Goal: Task Accomplishment & Management: Use online tool/utility

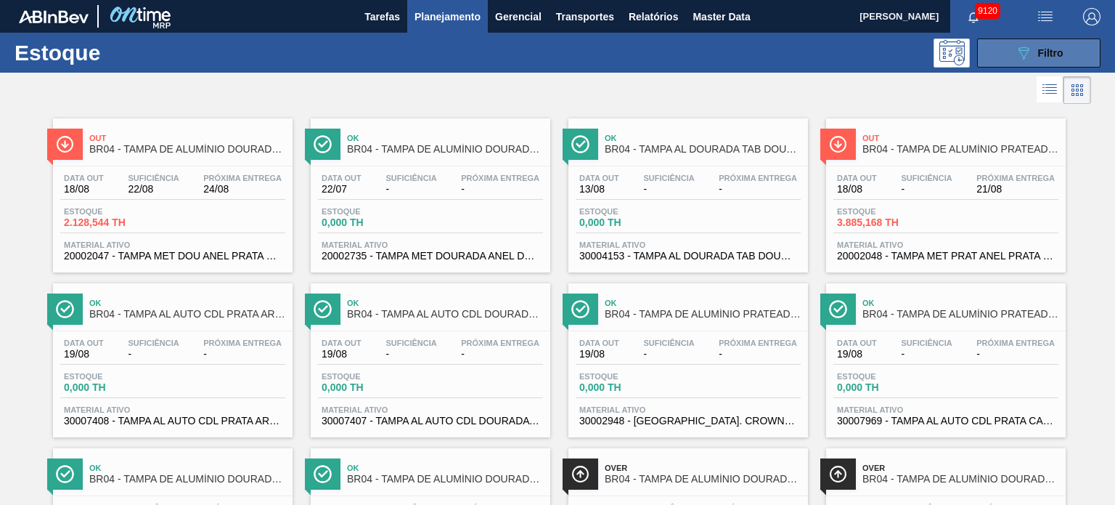
click at [1020, 50] on icon "089F7B8B-B2A5-4AFE-B5C0-19BA573D28AC" at bounding box center [1023, 52] width 17 height 17
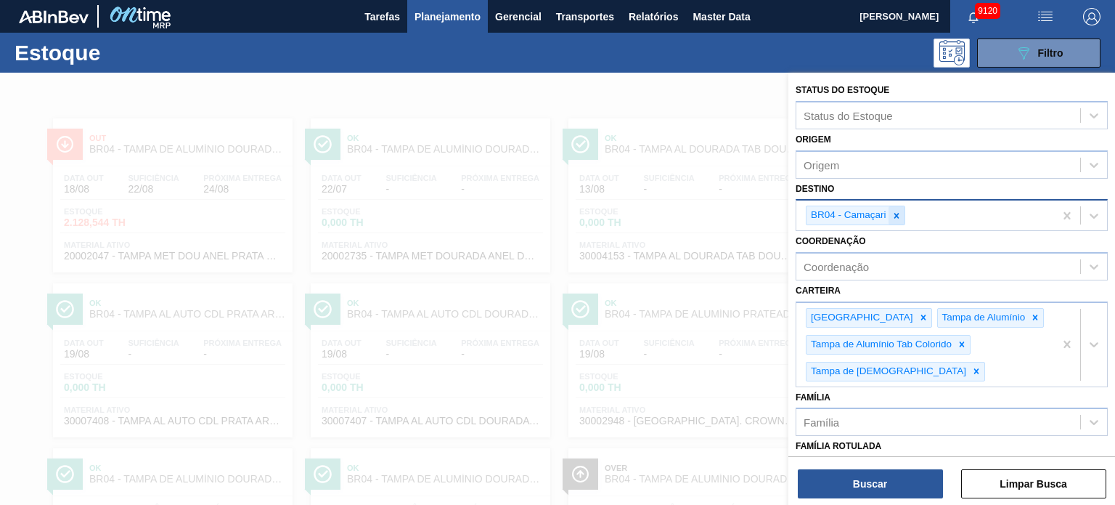
click at [892, 211] on icon at bounding box center [897, 216] width 10 height 10
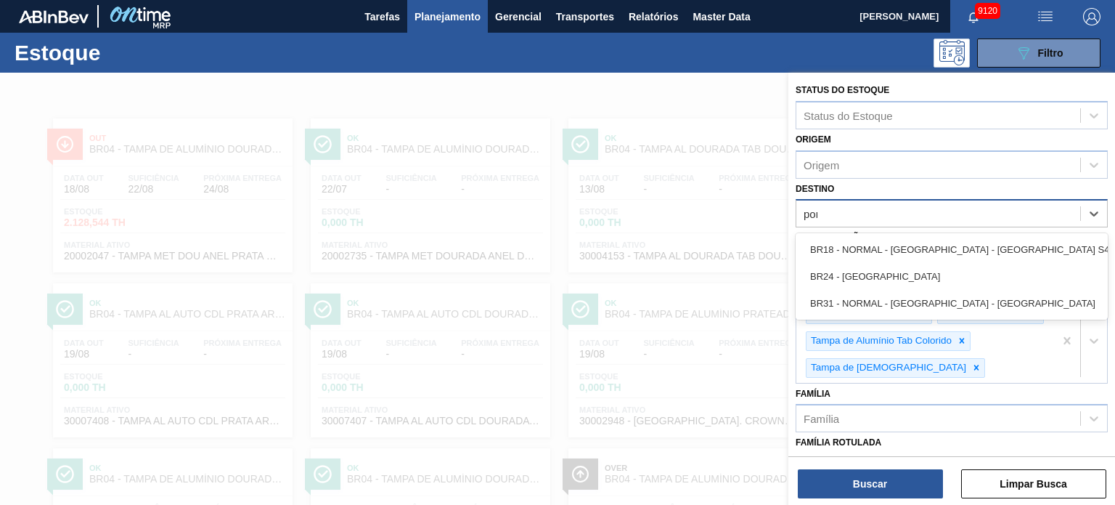
type input "pont"
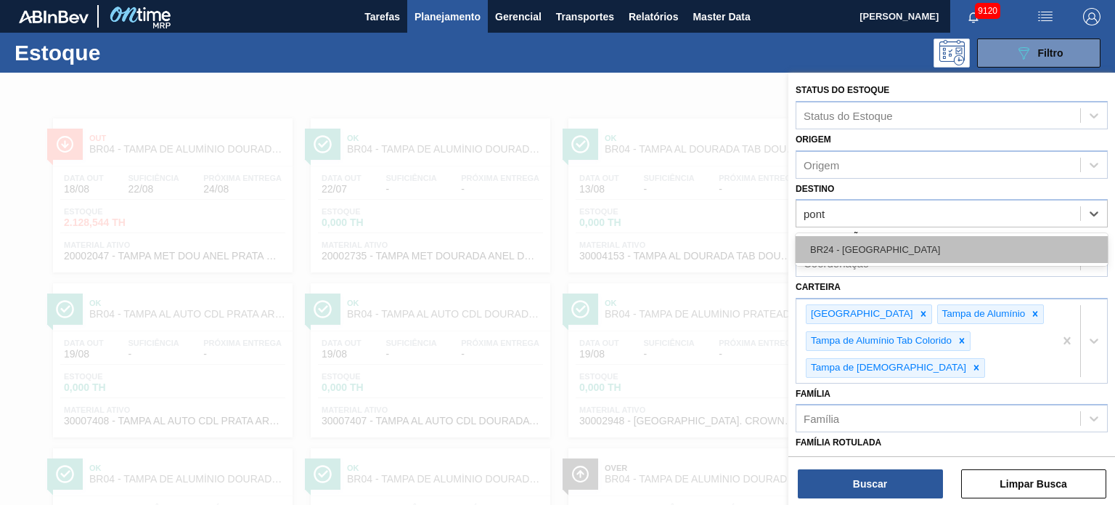
click at [886, 241] on div "BR24 - [GEOGRAPHIC_DATA]" at bounding box center [952, 249] width 312 height 27
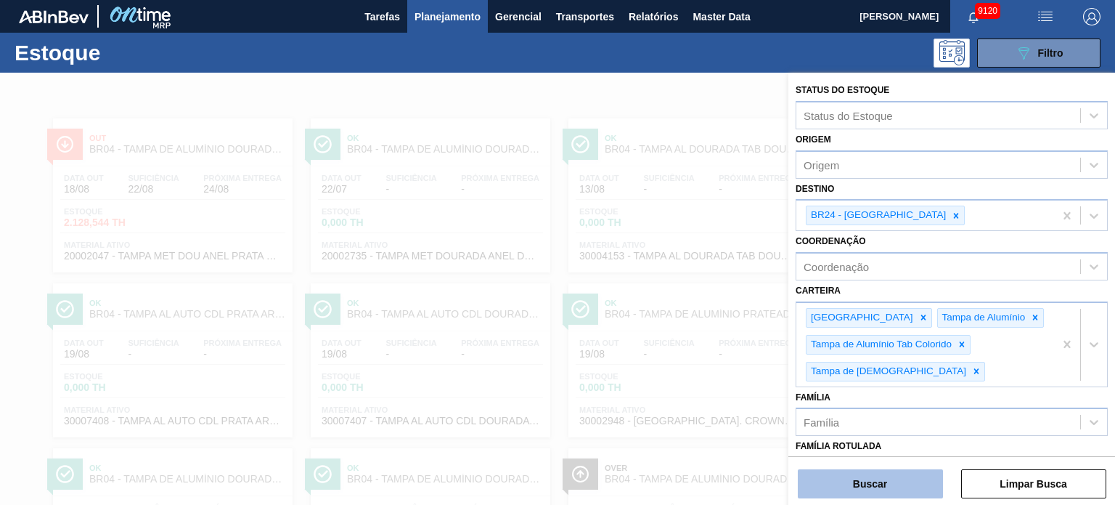
click at [902, 484] on button "Buscar" at bounding box center [870, 483] width 145 height 29
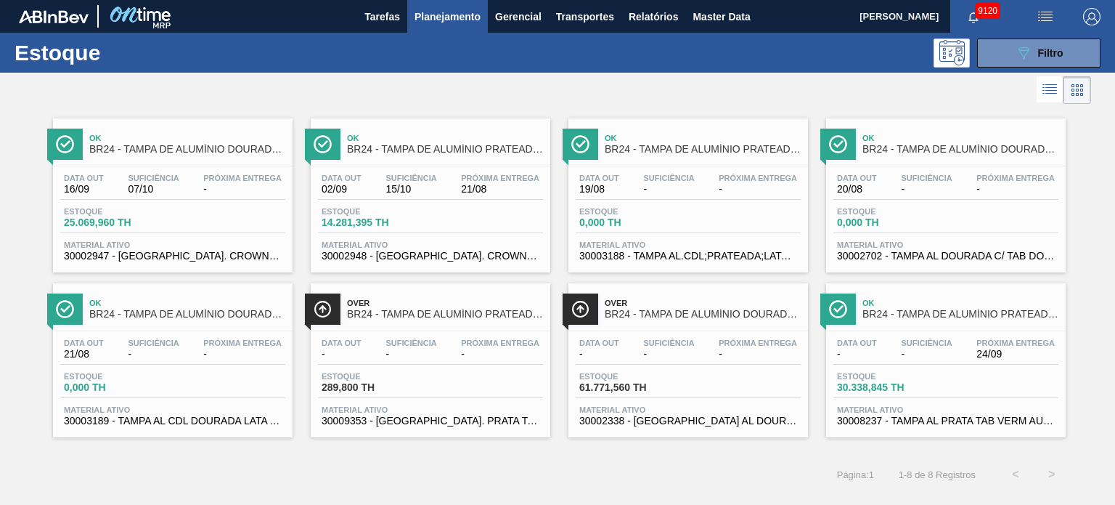
click at [415, 68] on div "Estoque 089F7B8B-B2A5-4AFE-B5C0-19BA573D28AC Filtro" at bounding box center [557, 53] width 1115 height 40
click at [644, 20] on span "Relatórios" at bounding box center [653, 16] width 49 height 17
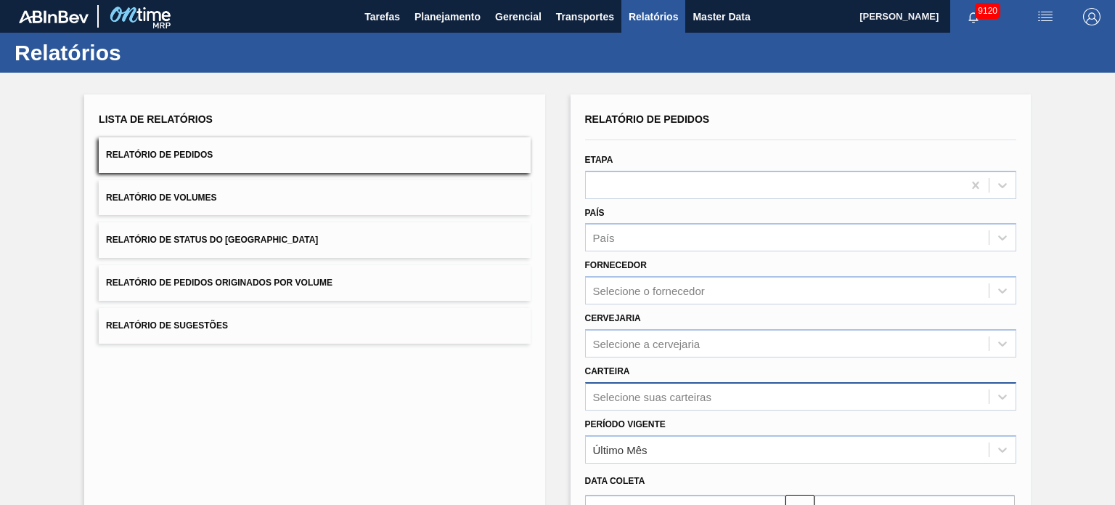
scroll to position [132, 0]
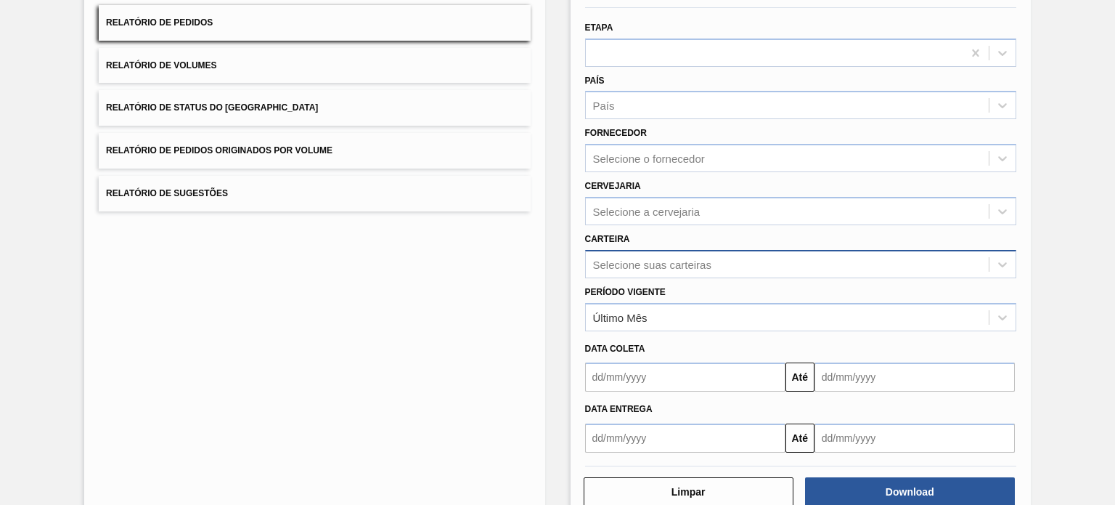
click at [657, 278] on div "Selecione suas carteiras" at bounding box center [800, 264] width 431 height 28
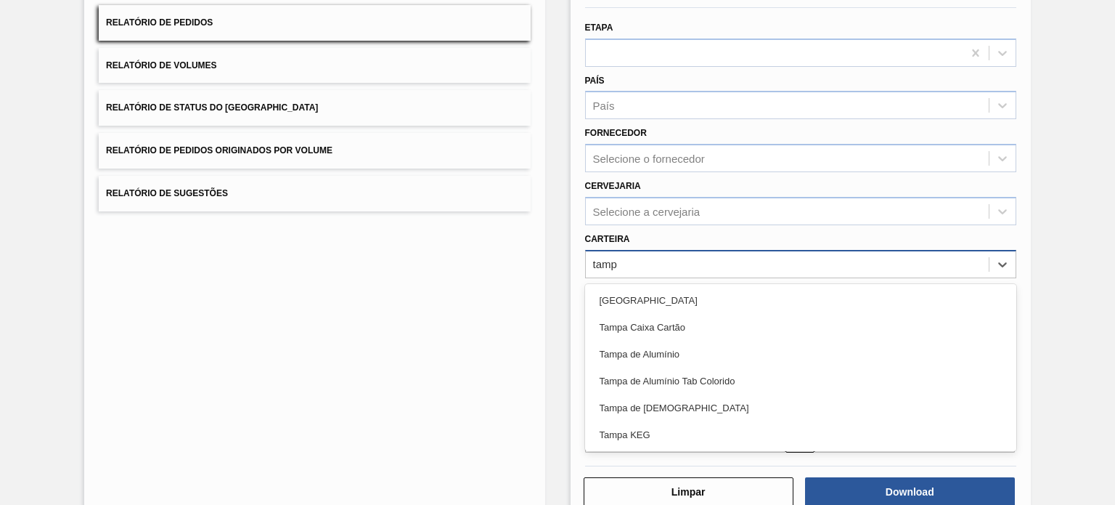
type input "tampa"
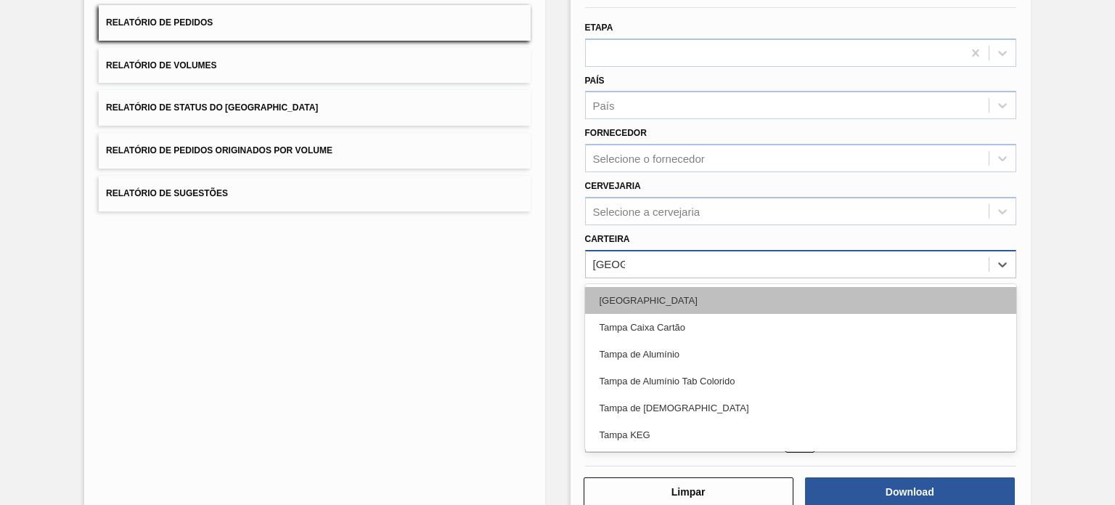
click at [683, 301] on div "Tampa" at bounding box center [800, 300] width 431 height 27
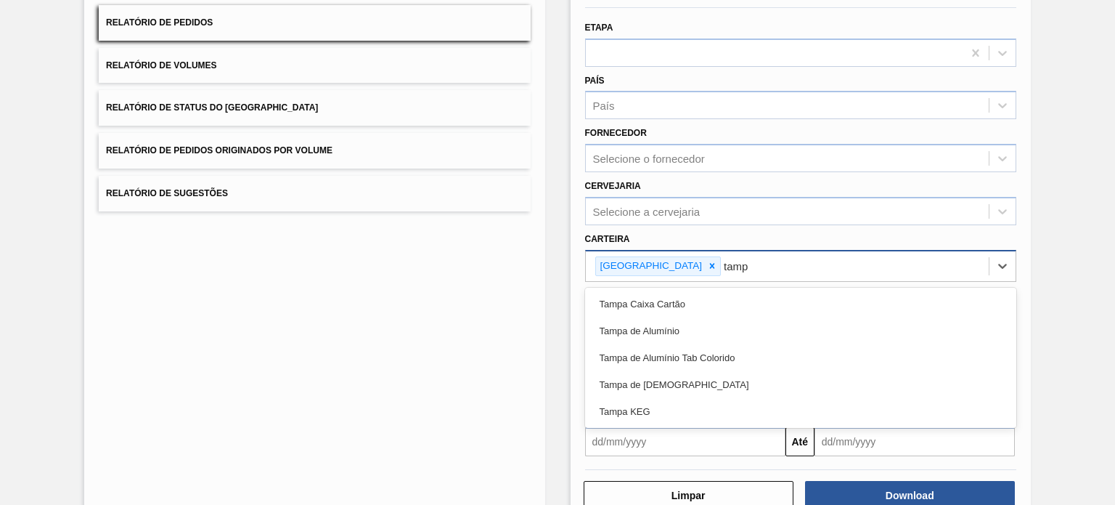
type input "tampa"
click at [683, 302] on div "Tampa Caixa Cartão" at bounding box center [800, 303] width 431 height 27
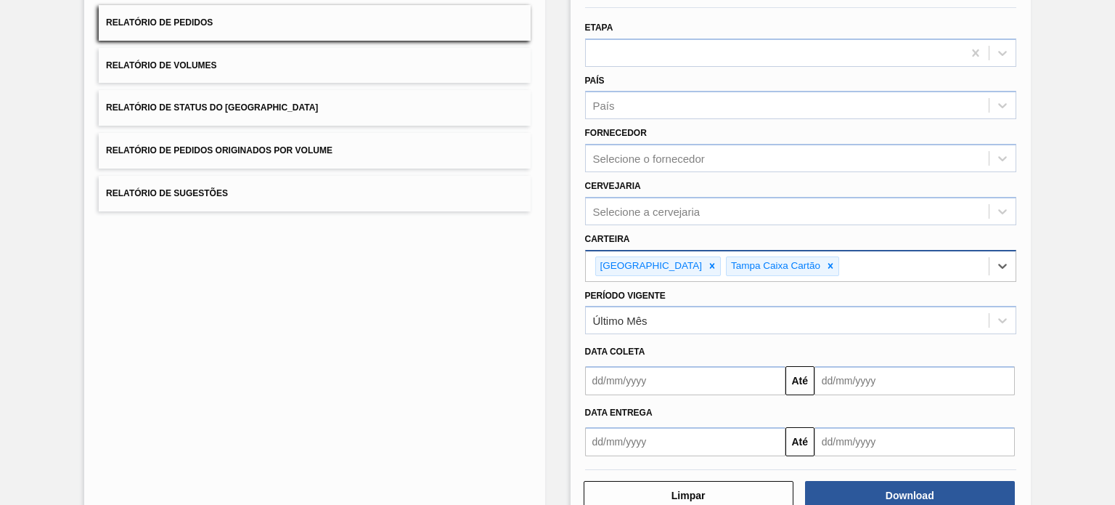
click at [823, 257] on div at bounding box center [831, 266] width 16 height 18
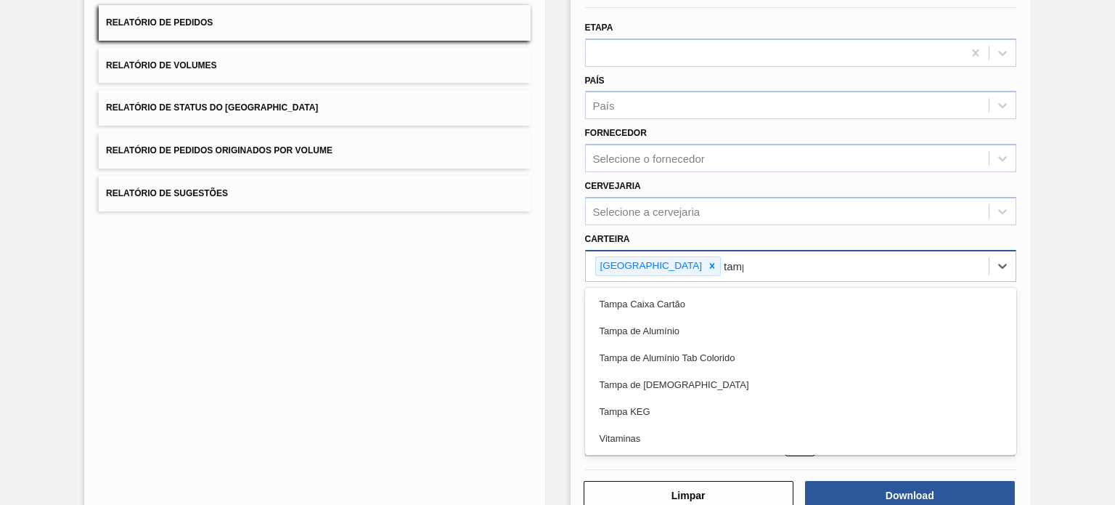
type input "tampa"
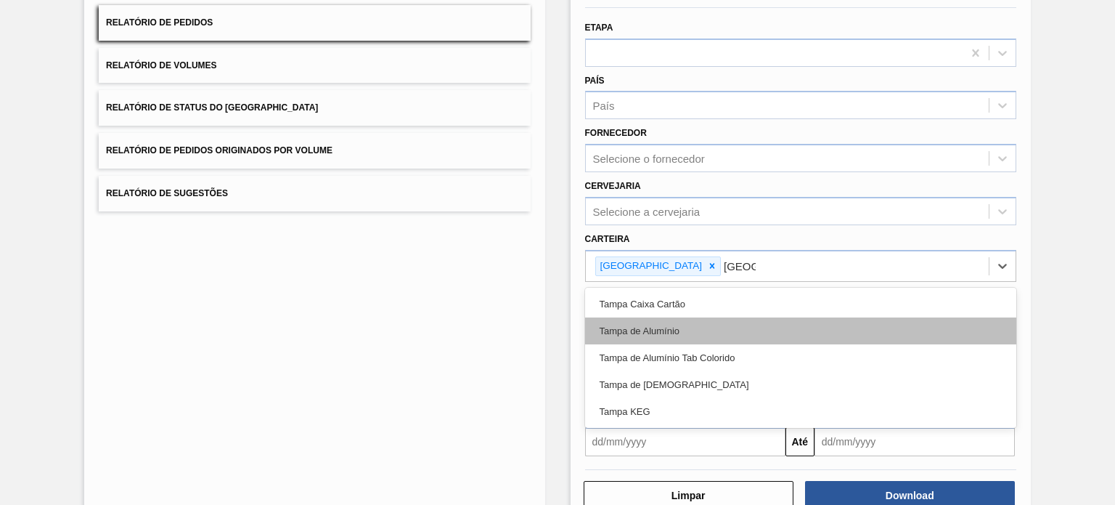
click at [714, 332] on div "Tampa de Alumínio" at bounding box center [800, 330] width 431 height 27
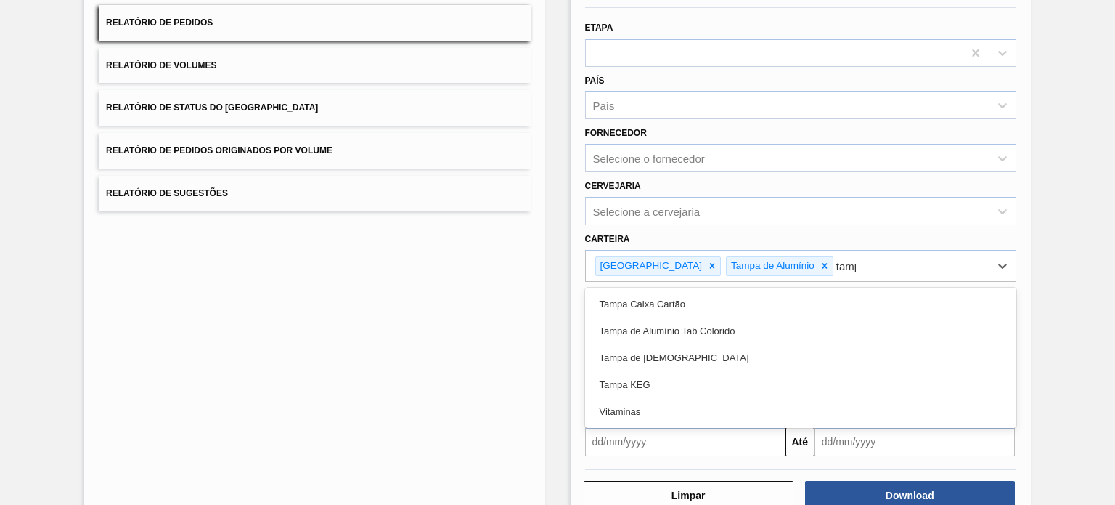
type input "tampa"
click at [714, 332] on div "Tampa de Alumínio Tab Colorido" at bounding box center [800, 330] width 431 height 27
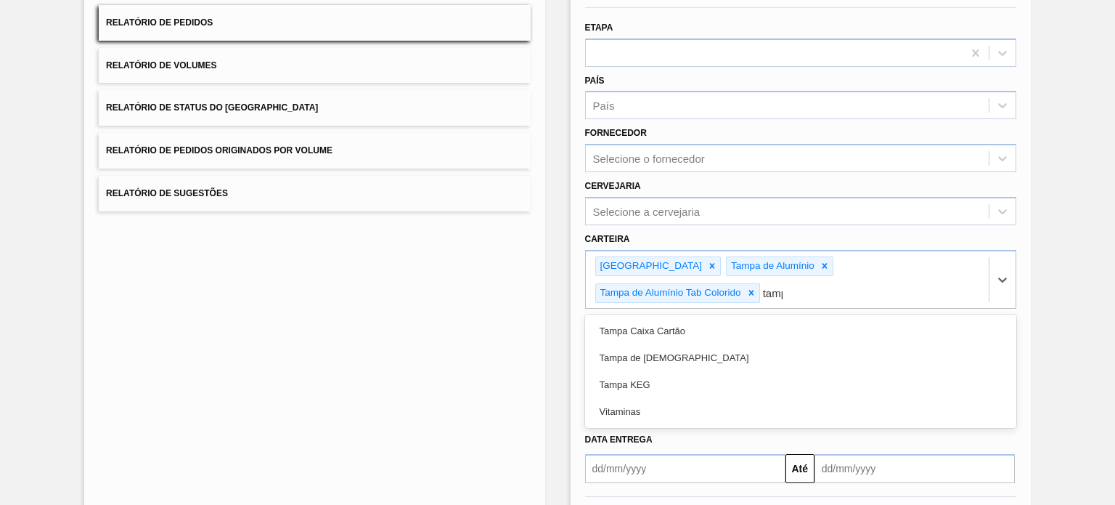
type input "tampa"
click at [710, 344] on div "Tampa de Lata" at bounding box center [800, 357] width 431 height 27
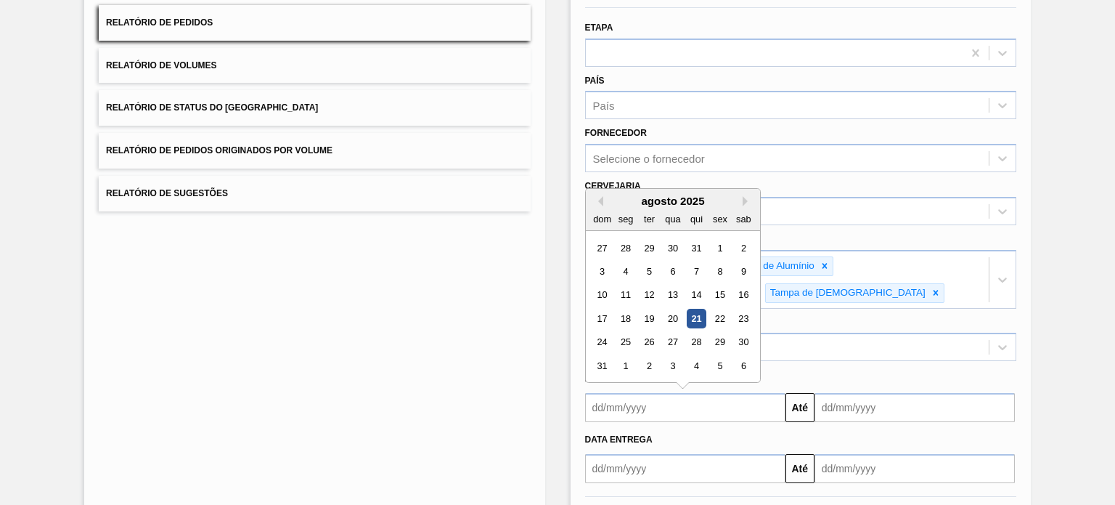
click at [680, 397] on input "text" at bounding box center [685, 407] width 200 height 29
click at [665, 312] on div "20" at bounding box center [673, 319] width 20 height 20
type input "[DATE]"
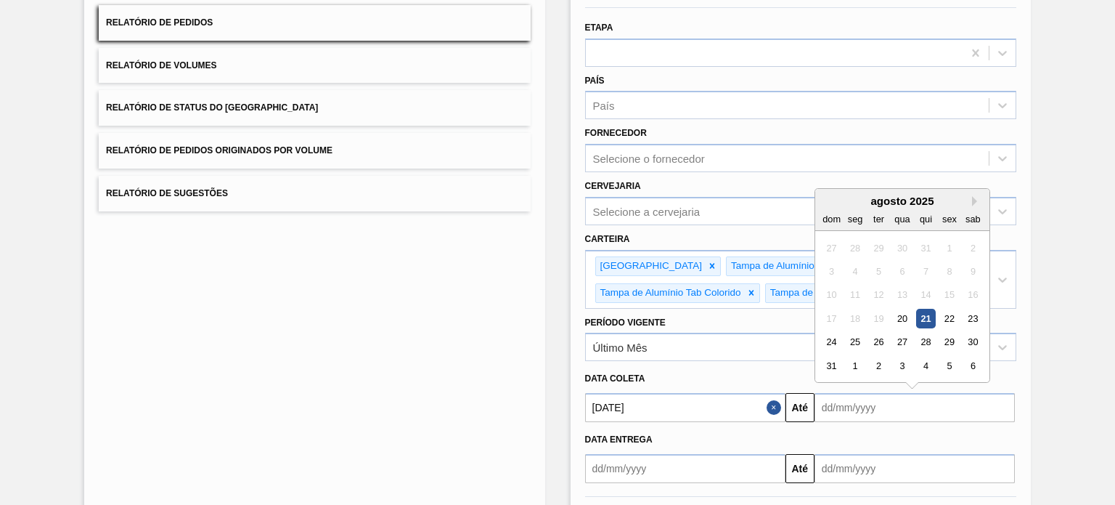
click at [837, 406] on input "text" at bounding box center [915, 407] width 200 height 29
click at [929, 318] on div "21" at bounding box center [926, 319] width 20 height 20
type input "[DATE]"
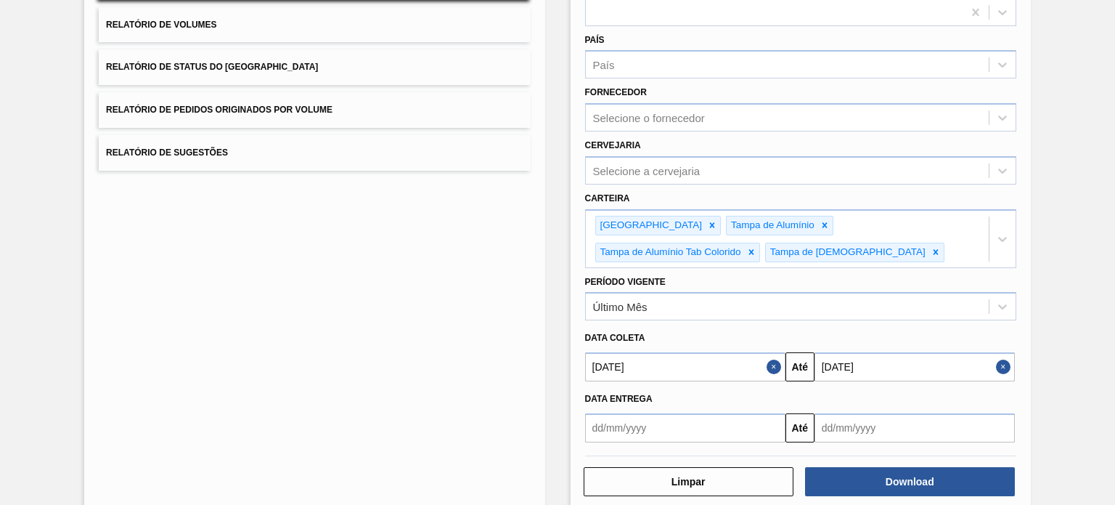
scroll to position [195, 0]
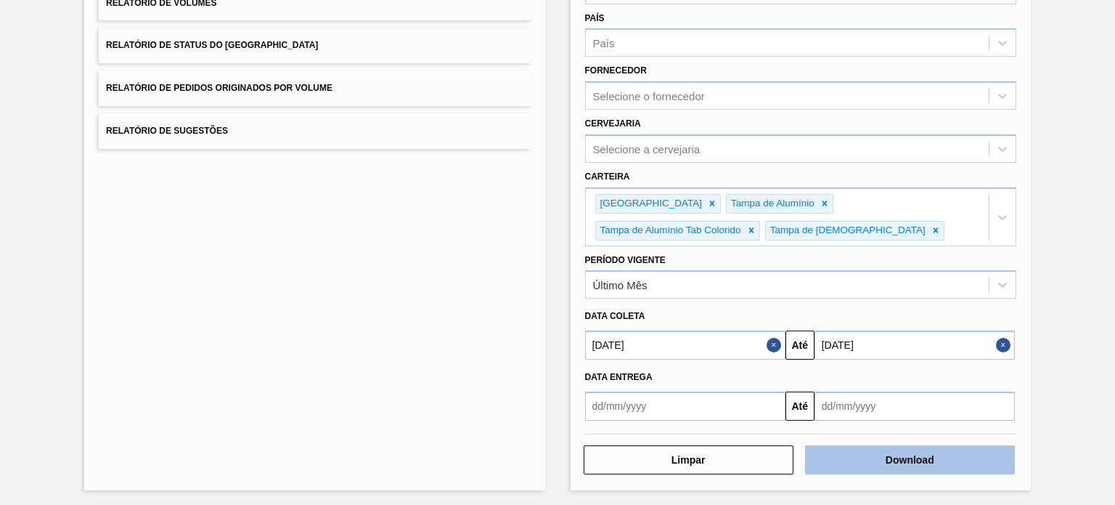
click at [948, 446] on button "Download" at bounding box center [910, 459] width 210 height 29
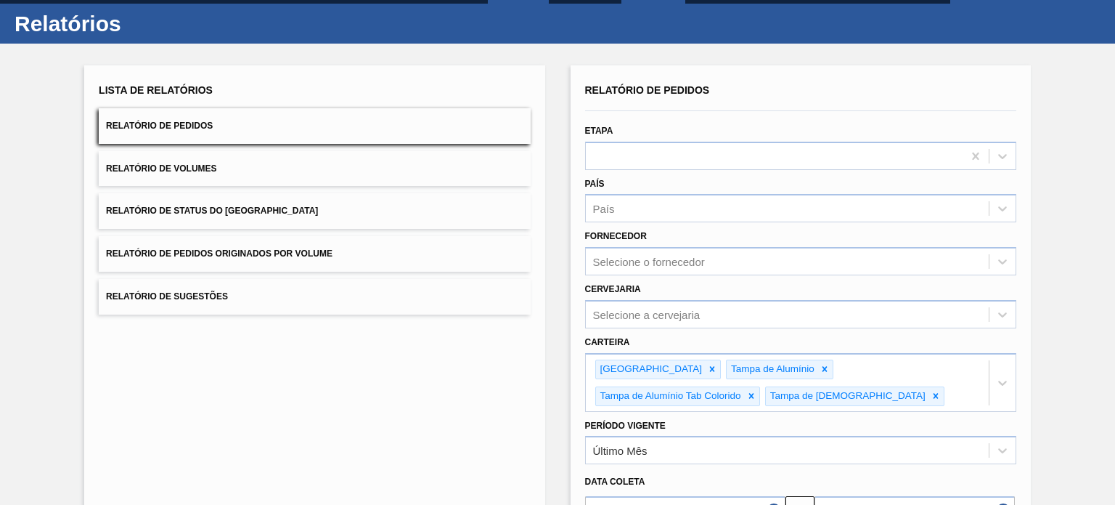
scroll to position [0, 0]
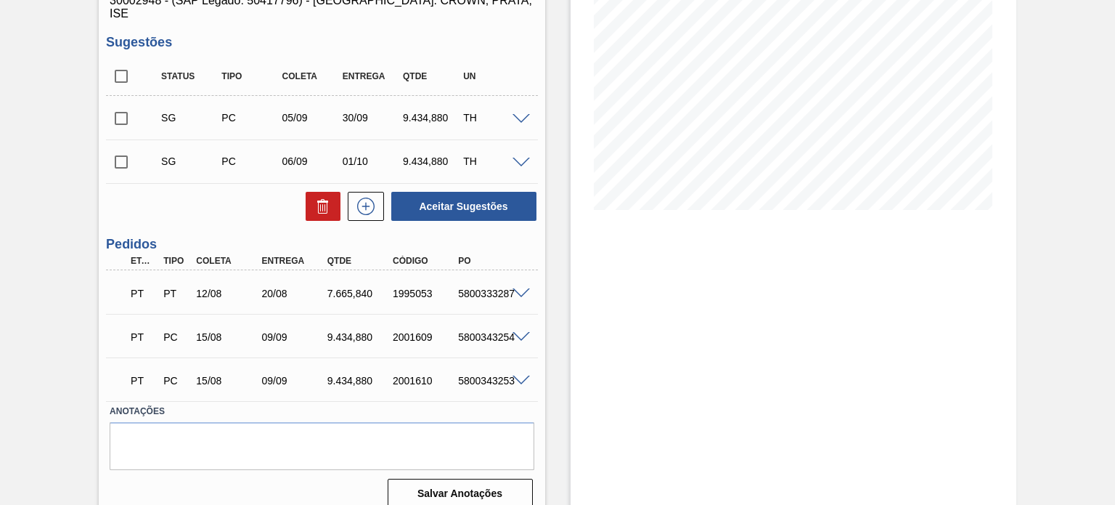
scroll to position [216, 0]
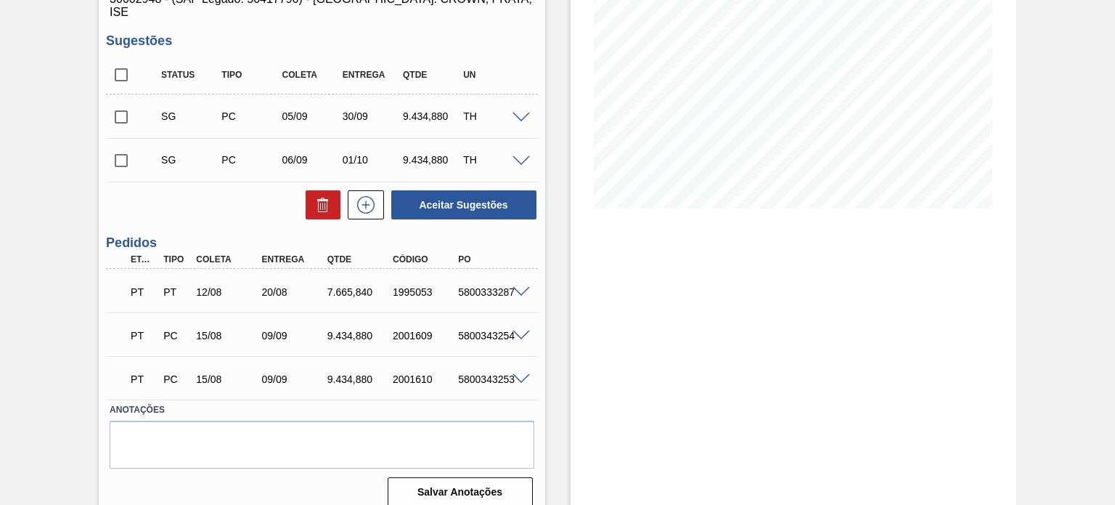
click at [518, 113] on span at bounding box center [521, 118] width 17 height 11
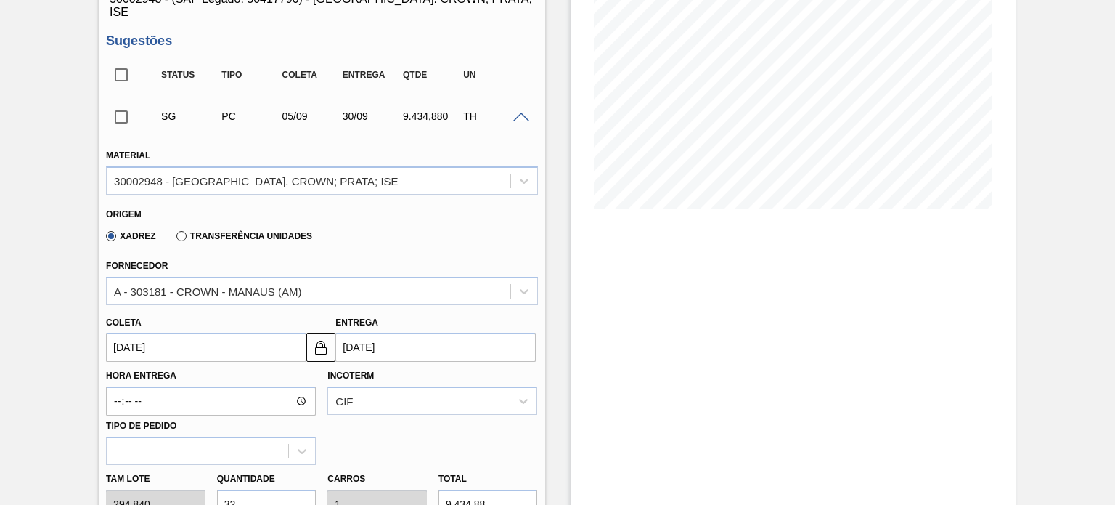
click at [518, 113] on span at bounding box center [521, 118] width 17 height 11
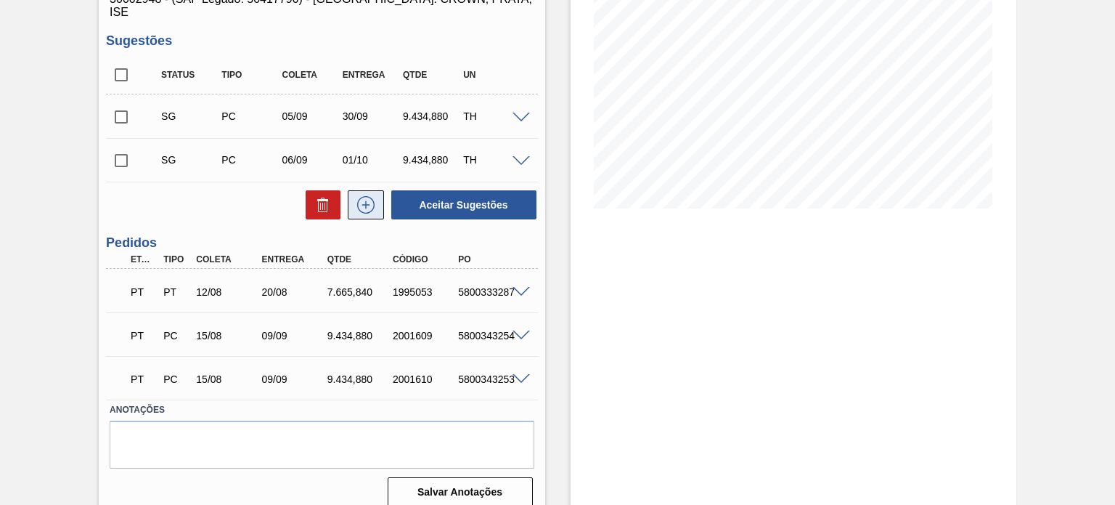
click at [365, 201] on icon at bounding box center [365, 205] width 1 height 8
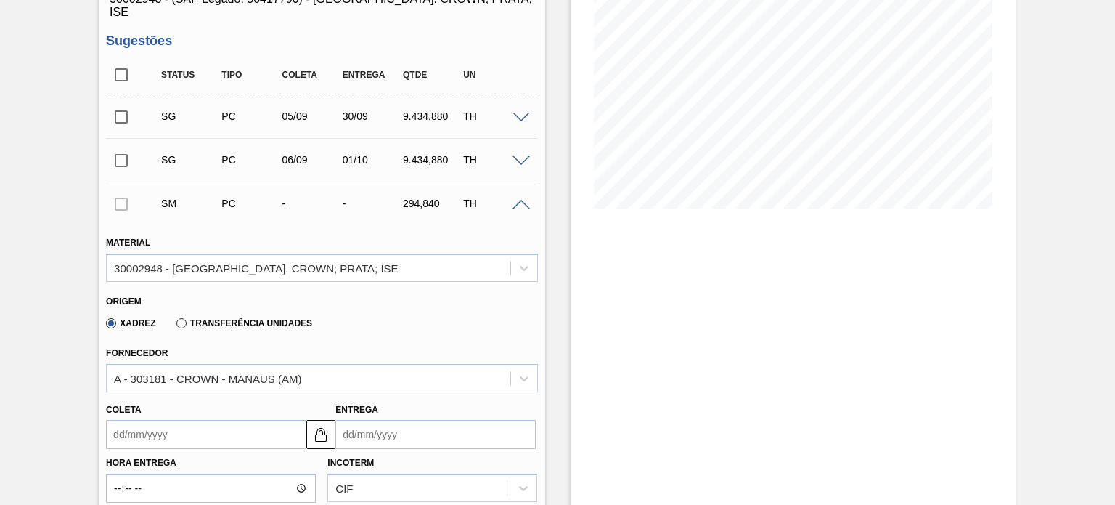
click at [174, 316] on div "Transferência Unidades" at bounding box center [242, 322] width 142 height 13
click at [186, 318] on label "Transferência Unidades" at bounding box center [244, 323] width 136 height 10
click at [174, 326] on input "Transferência Unidades" at bounding box center [174, 326] width 0 height 0
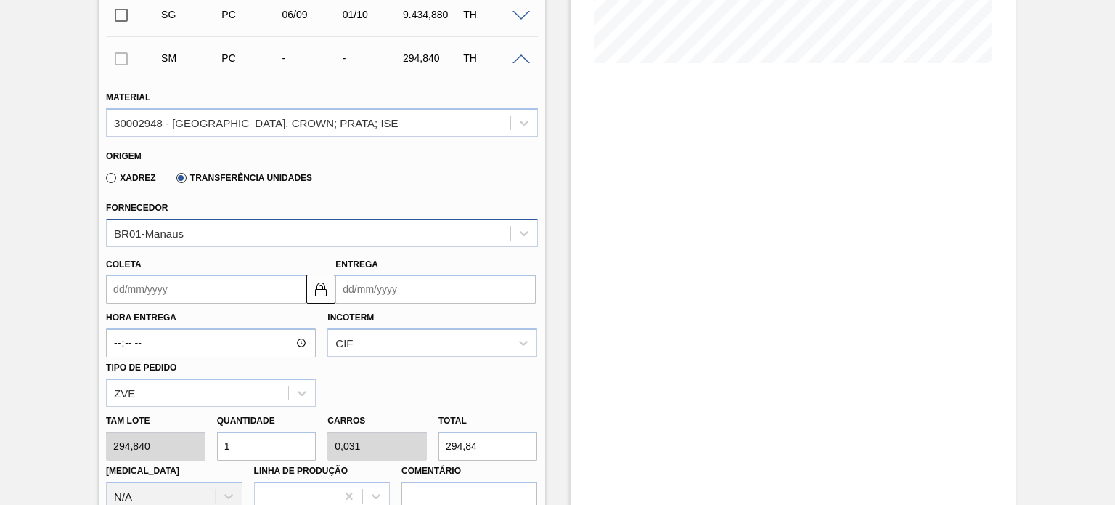
click at [235, 222] on div "BR01-Manaus" at bounding box center [308, 232] width 403 height 21
type input "pir"
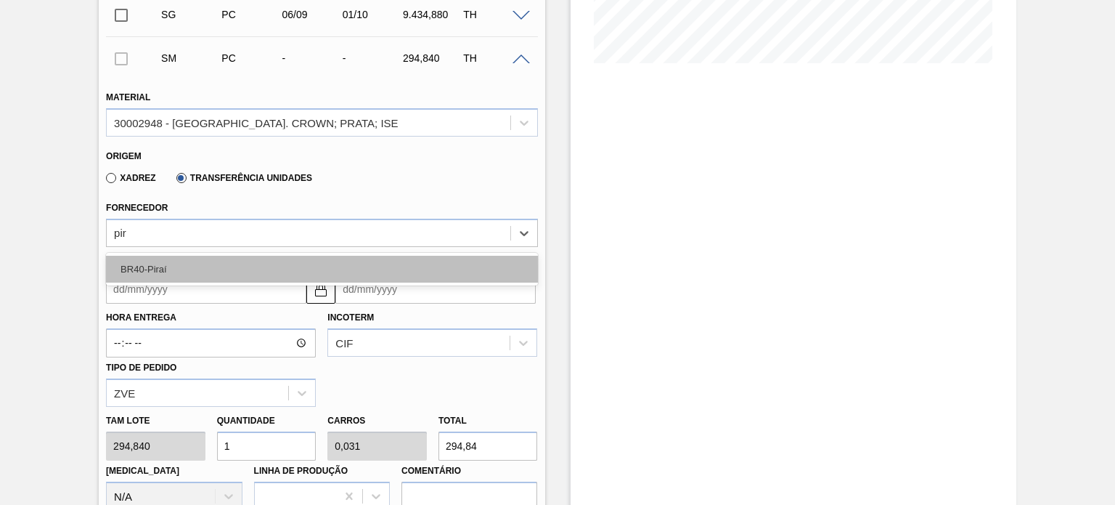
click at [255, 256] on div "BR40-Piraí" at bounding box center [321, 269] width 431 height 27
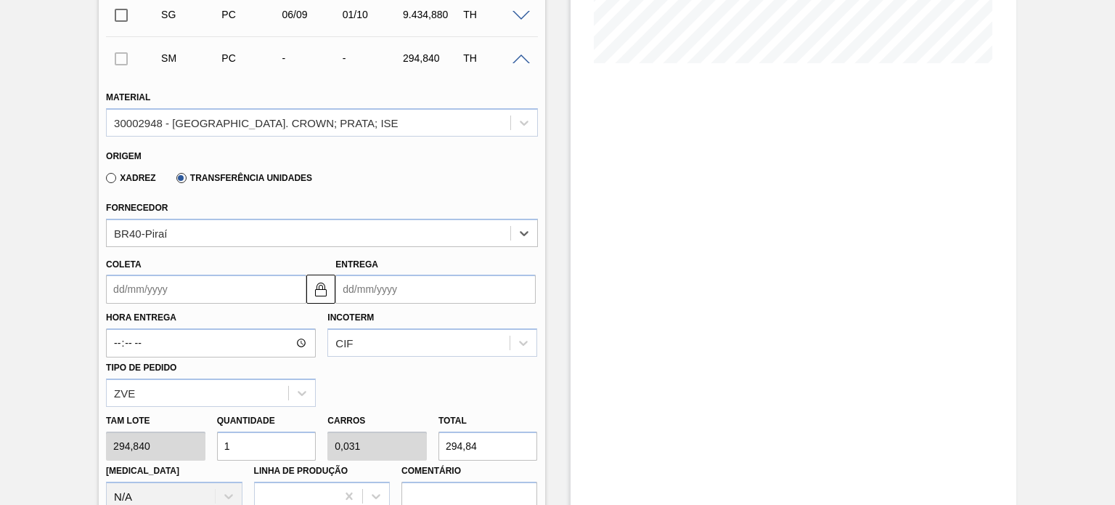
click at [204, 282] on input "Coleta" at bounding box center [206, 288] width 200 height 29
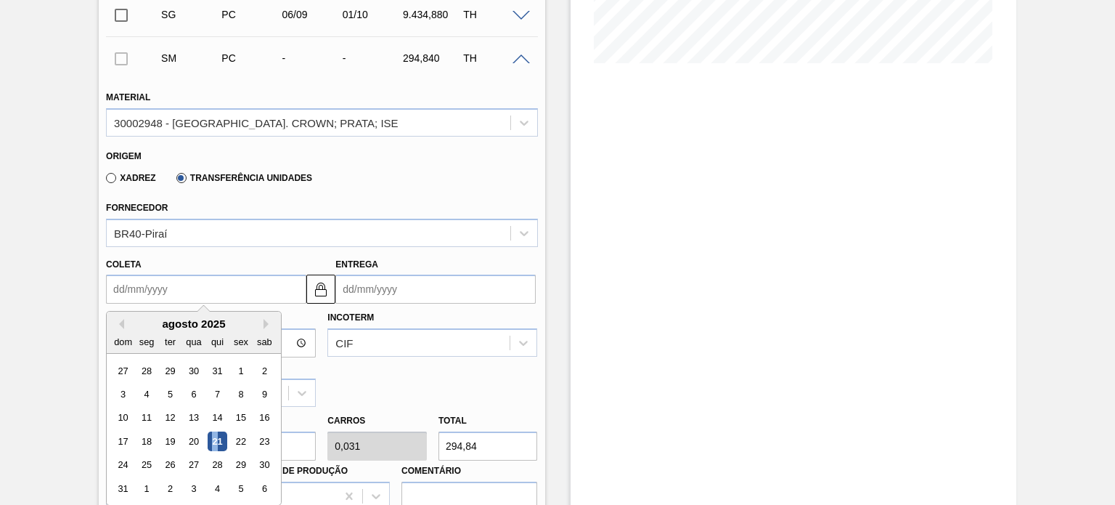
click at [214, 431] on div "21" at bounding box center [218, 441] width 20 height 20
type input "[DATE]"
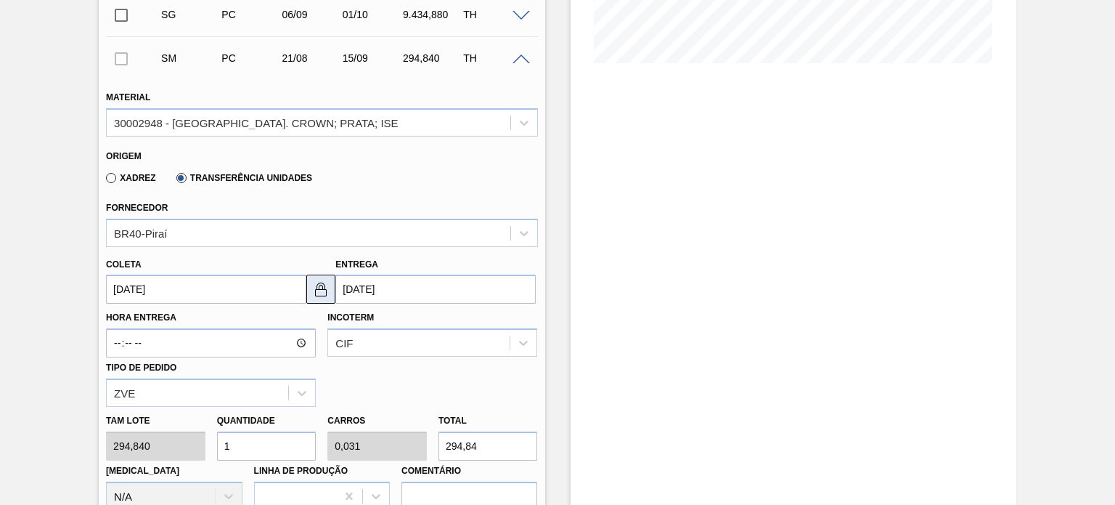
click at [322, 280] on img at bounding box center [320, 288] width 17 height 17
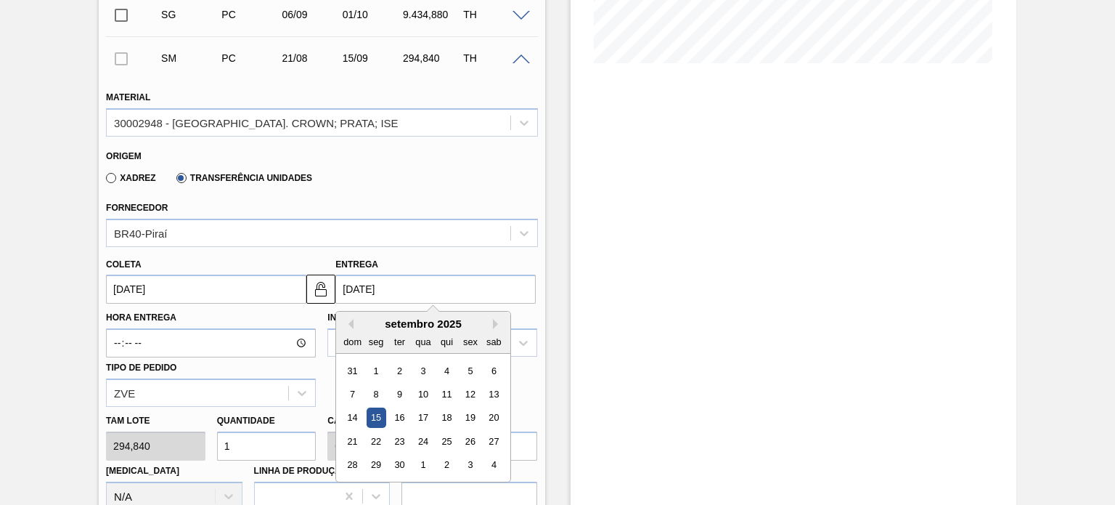
click at [401, 278] on input "[DATE]" at bounding box center [435, 288] width 200 height 29
click at [349, 319] on button "Previous Month" at bounding box center [348, 324] width 10 height 10
click at [488, 431] on div "23" at bounding box center [494, 441] width 20 height 20
type input "[DATE]"
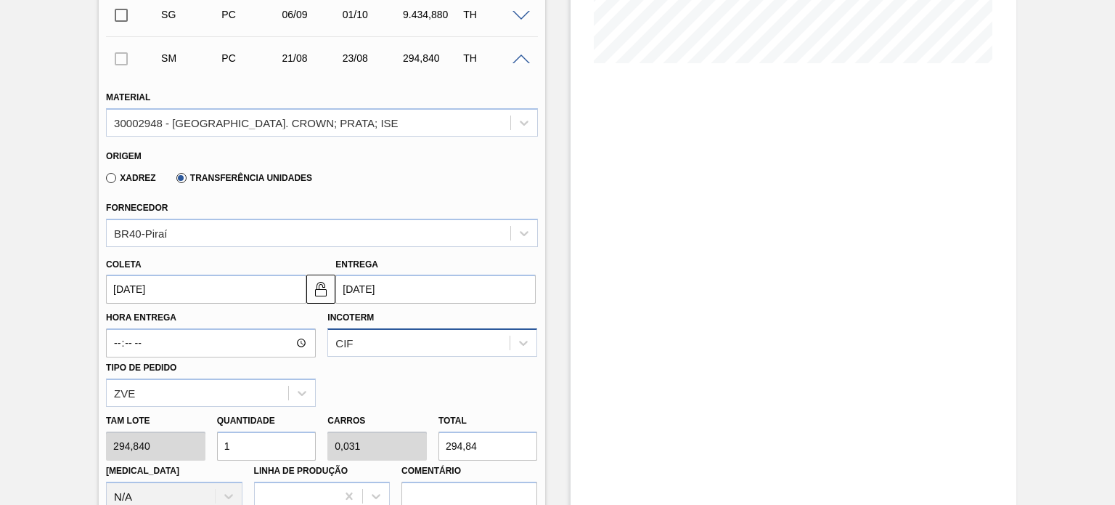
click at [425, 330] on div "CIF" at bounding box center [433, 342] width 210 height 28
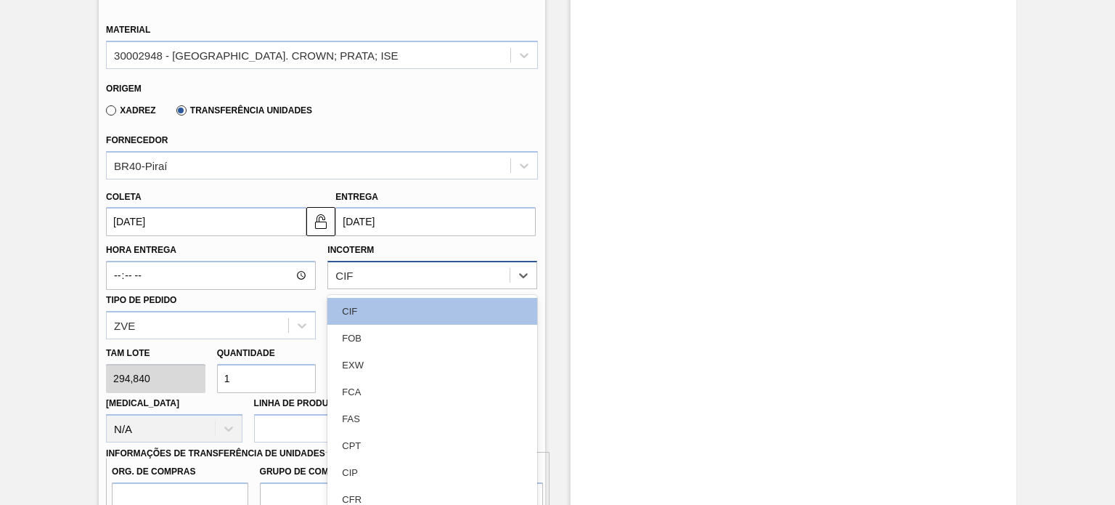
click at [425, 330] on div "FOB" at bounding box center [433, 338] width 210 height 27
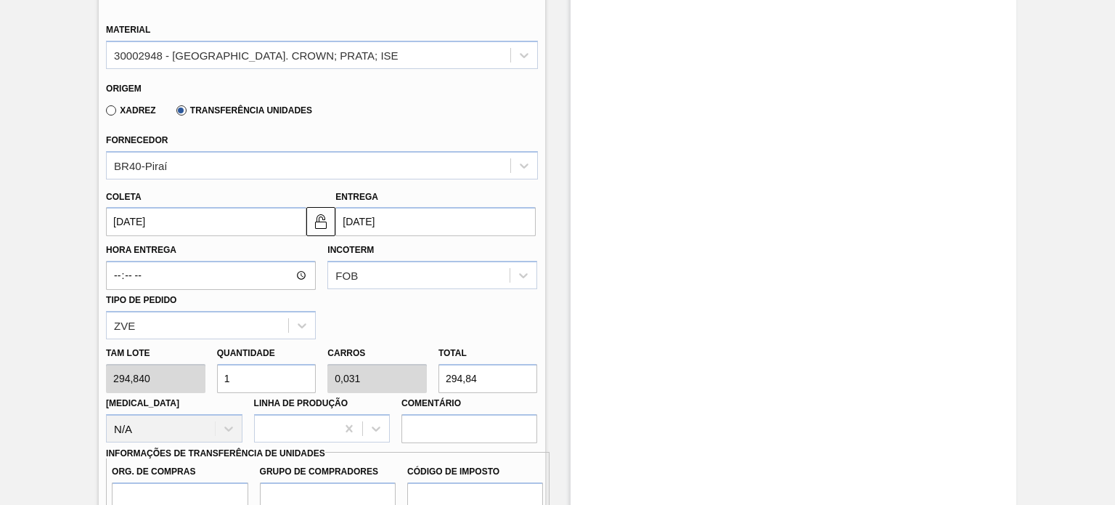
click at [197, 362] on div "[PERSON_NAME] 294,840 Quantidade 1 Carros 0,031 Total 294,84 [MEDICAL_DATA] N/A…" at bounding box center [321, 391] width 443 height 104
type input "3"
type input "0,094"
type input "884,52"
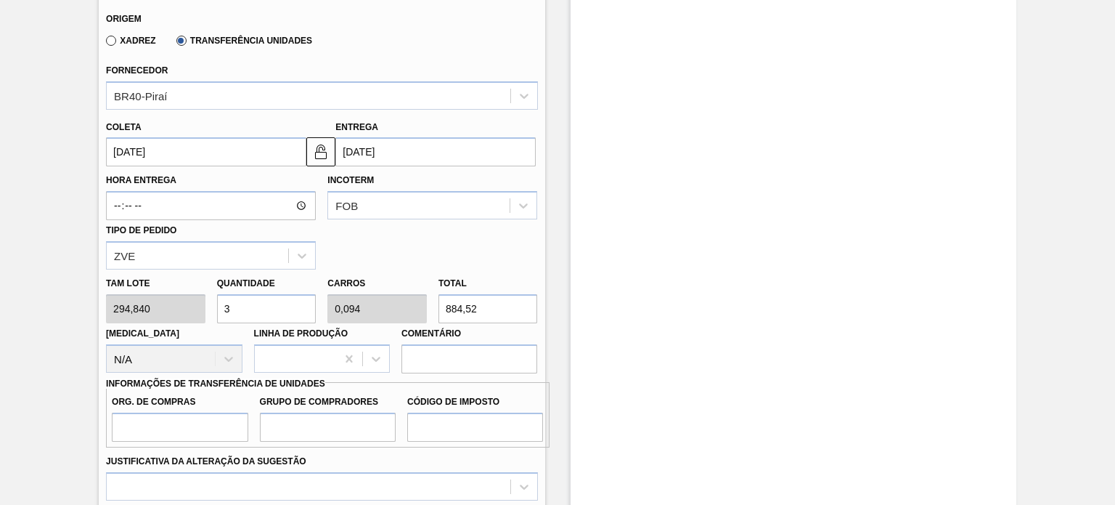
scroll to position [574, 0]
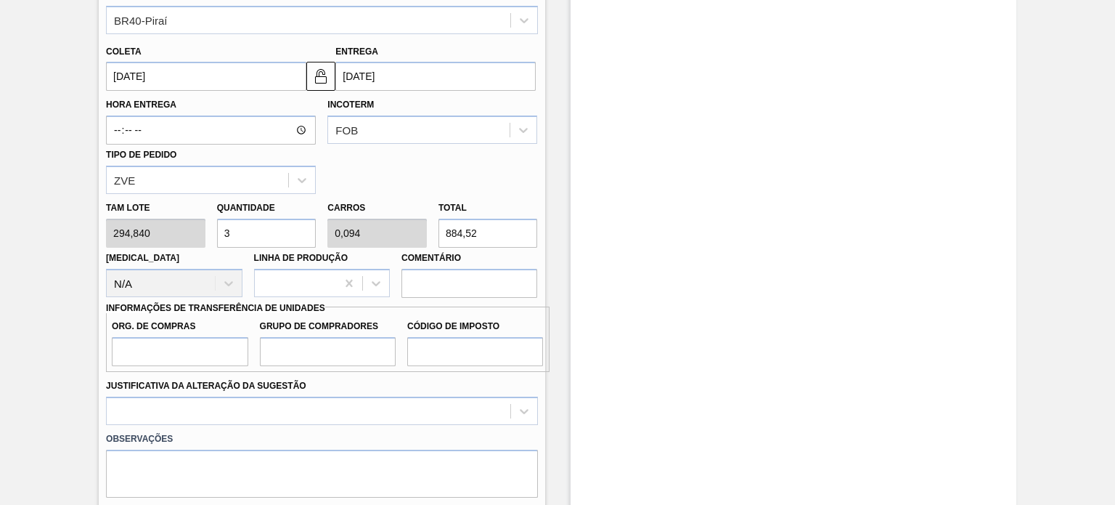
type input "3"
click at [162, 347] on input "Org. de Compras" at bounding box center [180, 351] width 136 height 29
type input "A01"
click at [317, 337] on input "Grupo de Compradores" at bounding box center [328, 351] width 136 height 29
type input "BR0"
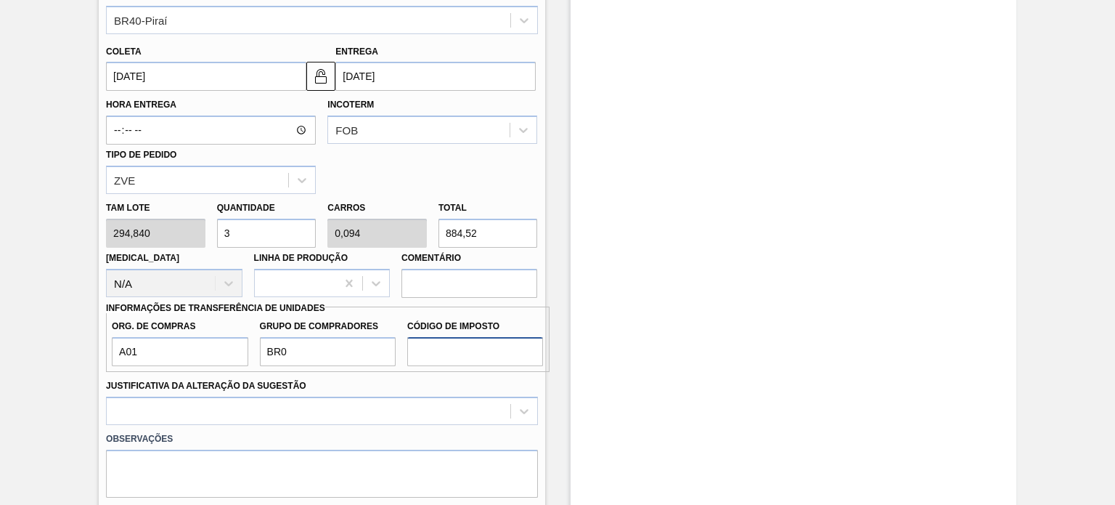
click at [437, 345] on input "Código de Imposto" at bounding box center [475, 351] width 136 height 29
type input "I1"
click at [293, 398] on div at bounding box center [321, 410] width 431 height 28
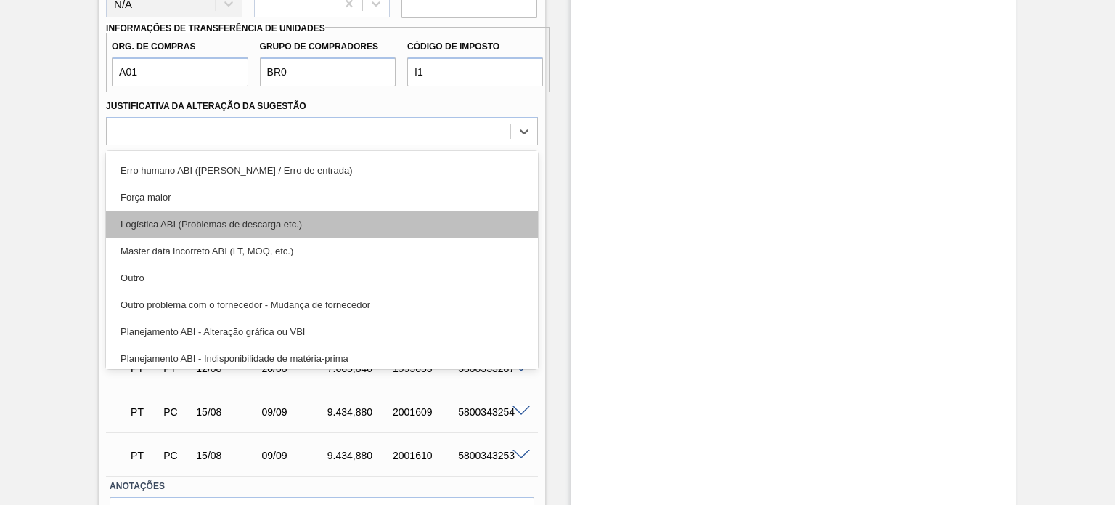
scroll to position [0, 0]
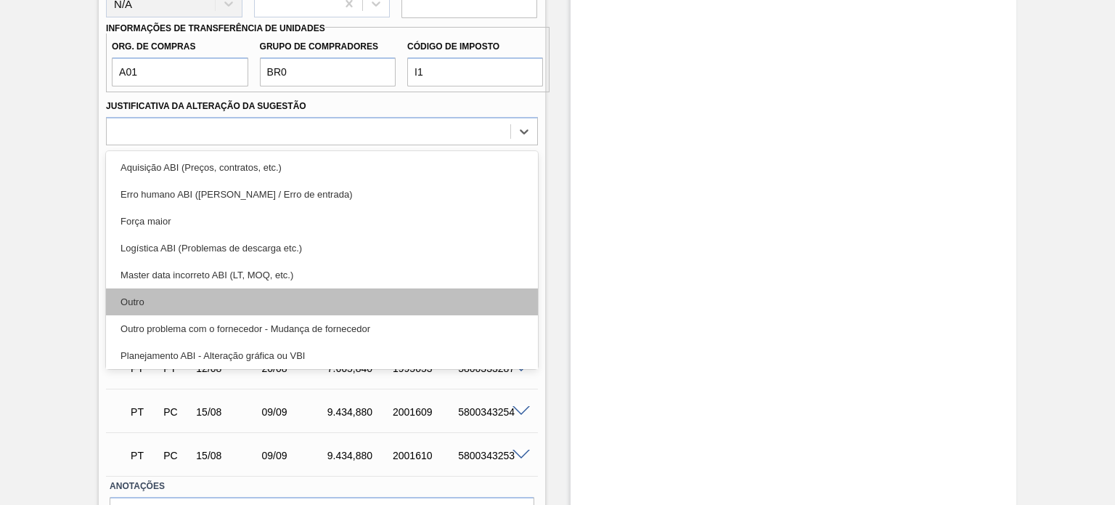
click at [256, 291] on div "Outro" at bounding box center [321, 301] width 431 height 27
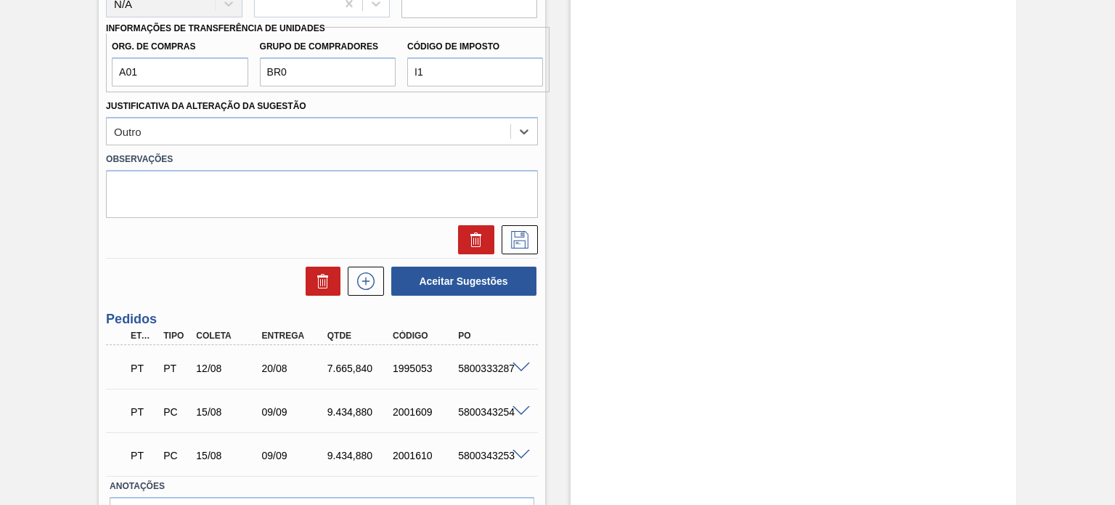
drag, startPoint x: 209, startPoint y: 145, endPoint x: 227, endPoint y: 168, distance: 29.0
click at [210, 149] on label "Observações" at bounding box center [321, 159] width 431 height 21
click at [231, 174] on textarea at bounding box center [321, 194] width 431 height 48
type textarea "Shelf"
click at [523, 231] on icon at bounding box center [519, 239] width 23 height 17
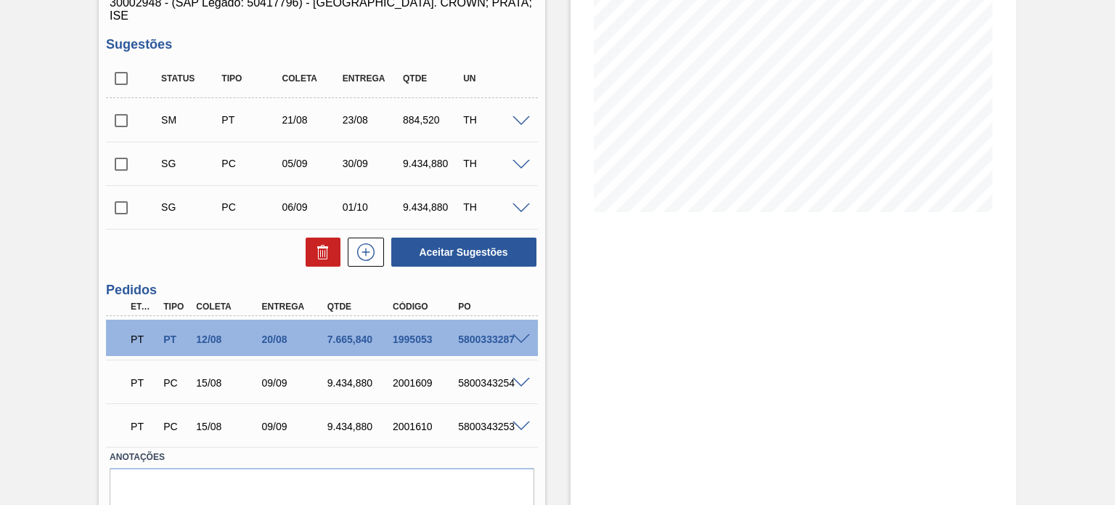
scroll to position [187, 0]
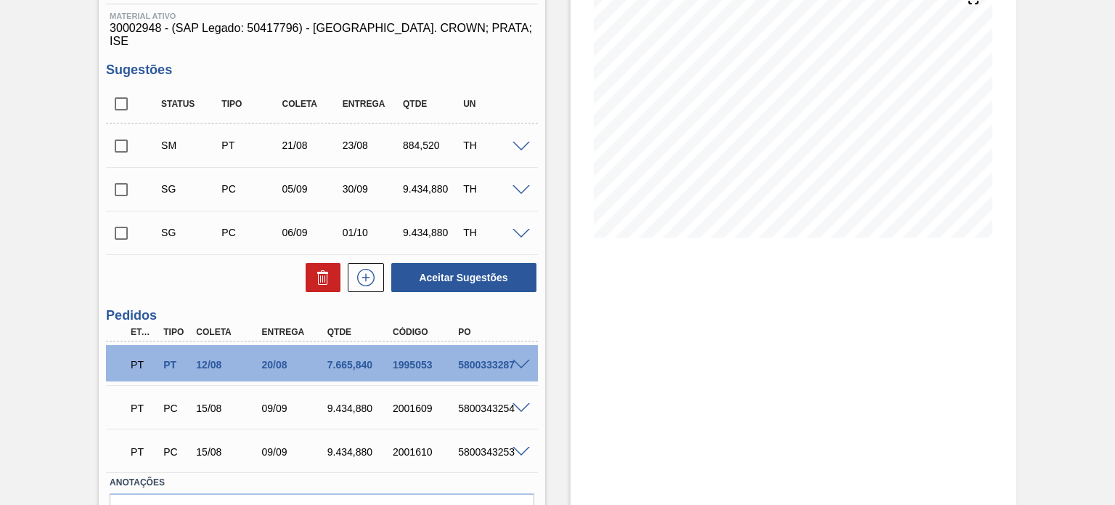
click at [520, 142] on span at bounding box center [521, 147] width 17 height 11
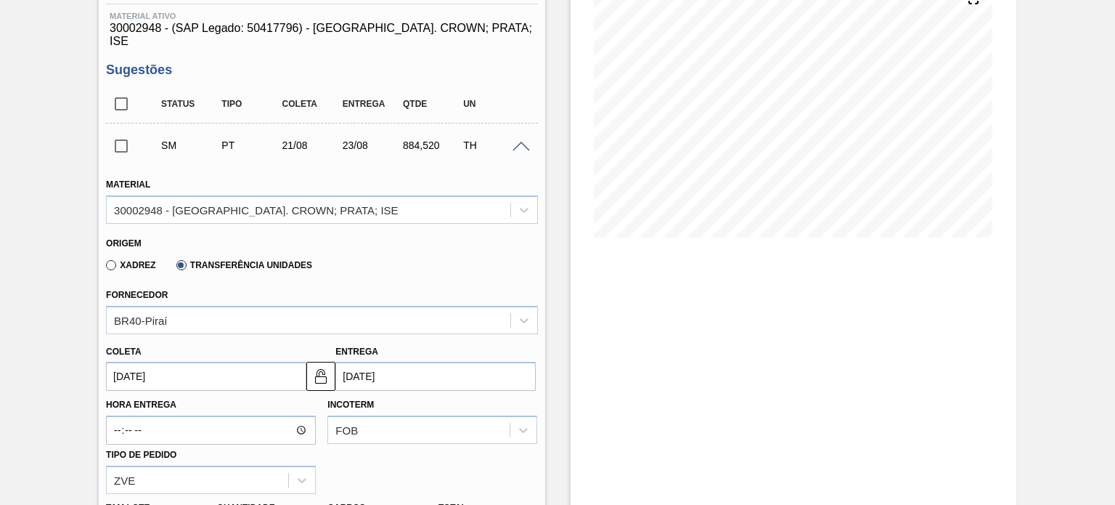
click at [521, 142] on span at bounding box center [521, 147] width 17 height 11
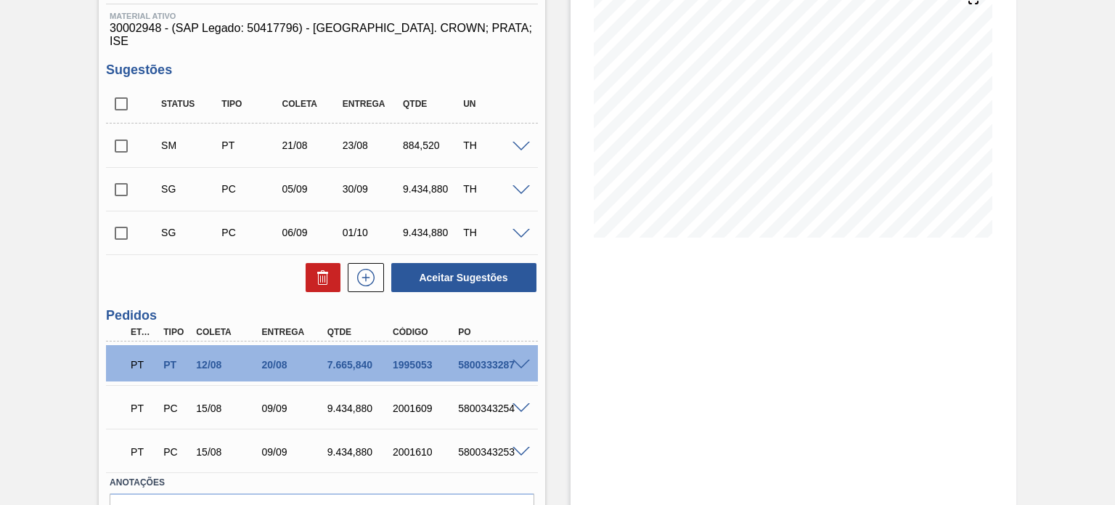
click at [128, 134] on input "checkbox" at bounding box center [121, 146] width 30 height 30
click at [438, 264] on button "Aceitar Sugestões" at bounding box center [463, 277] width 145 height 29
checkbox input "false"
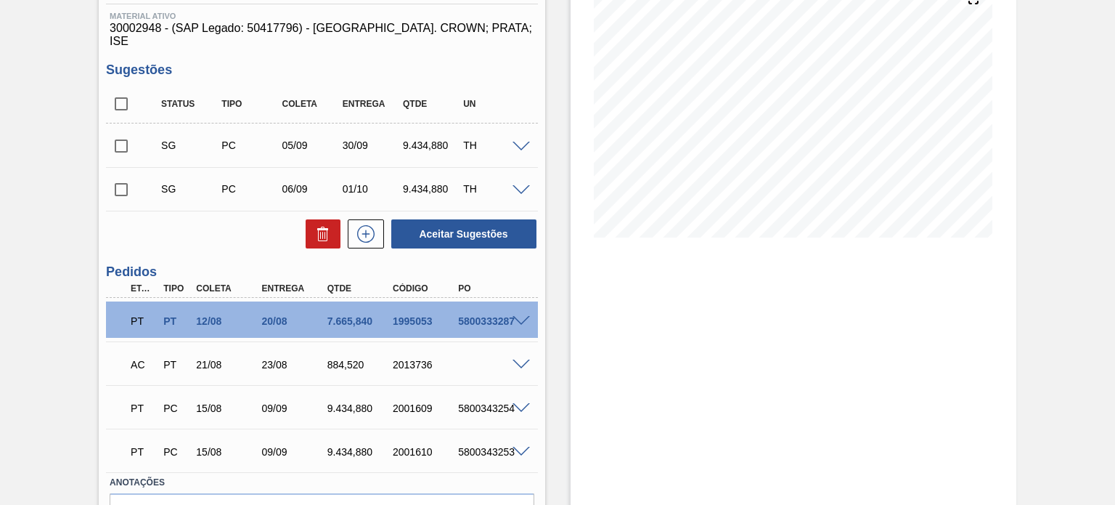
click at [513, 359] on span at bounding box center [521, 364] width 17 height 11
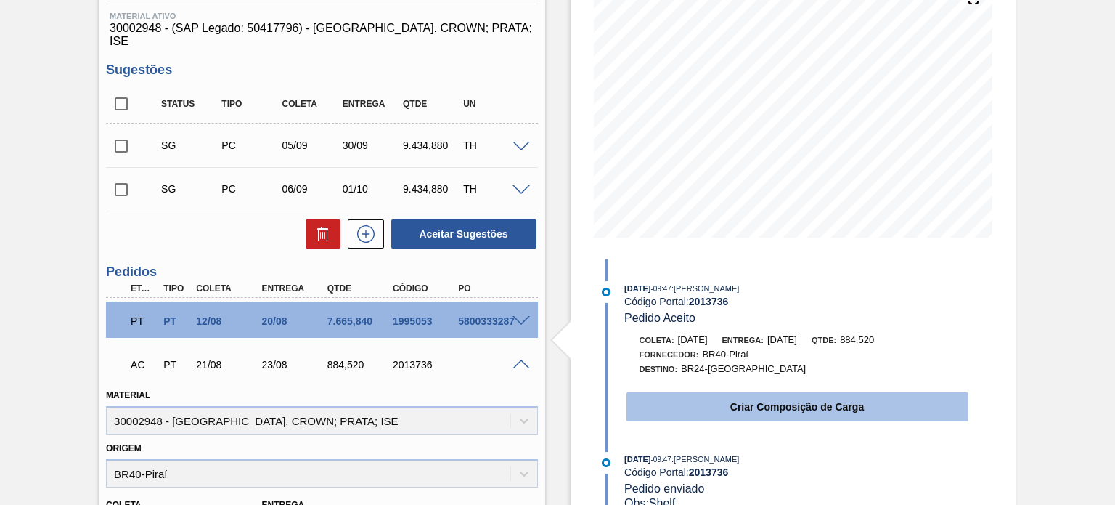
click at [787, 396] on button "Criar Composição de Carga" at bounding box center [798, 406] width 342 height 29
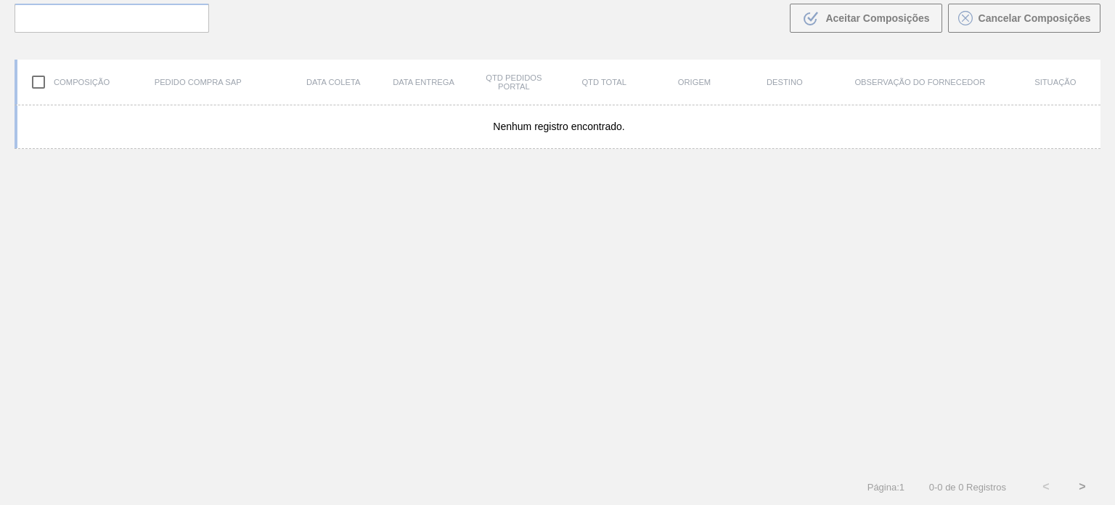
scroll to position [105, 0]
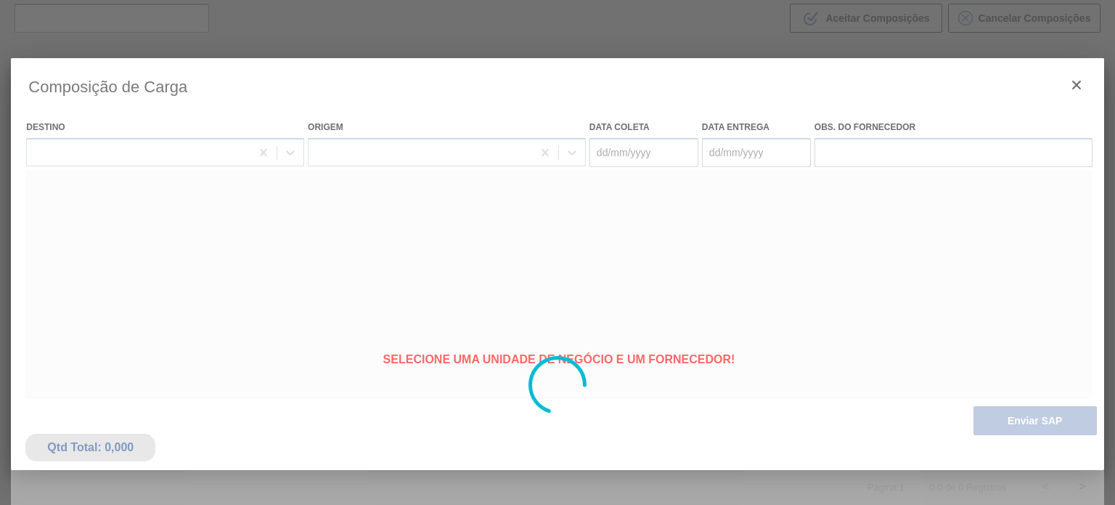
type coleta "[DATE]"
type entrega "[DATE]"
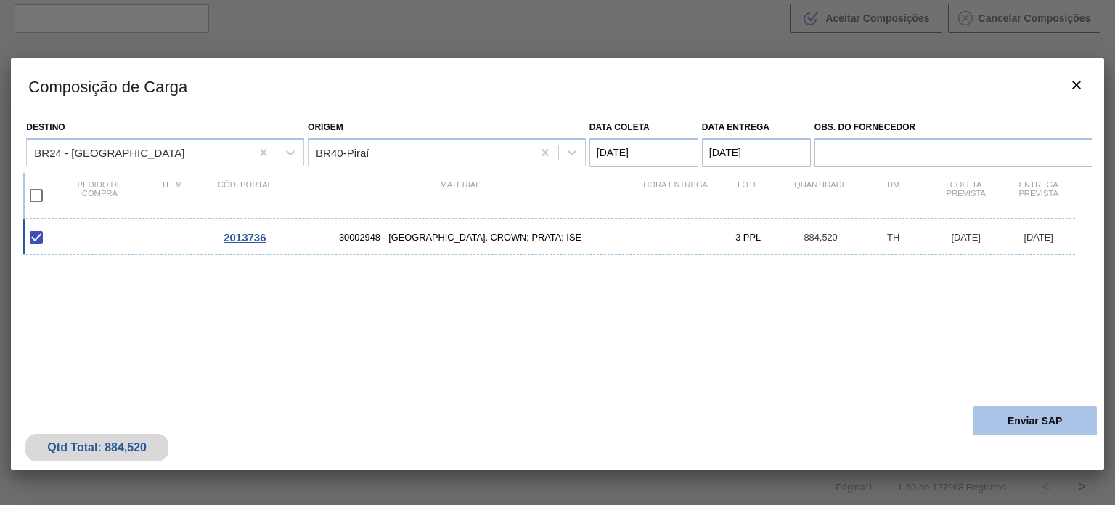
click at [1041, 418] on button "Enviar SAP" at bounding box center [1035, 420] width 123 height 29
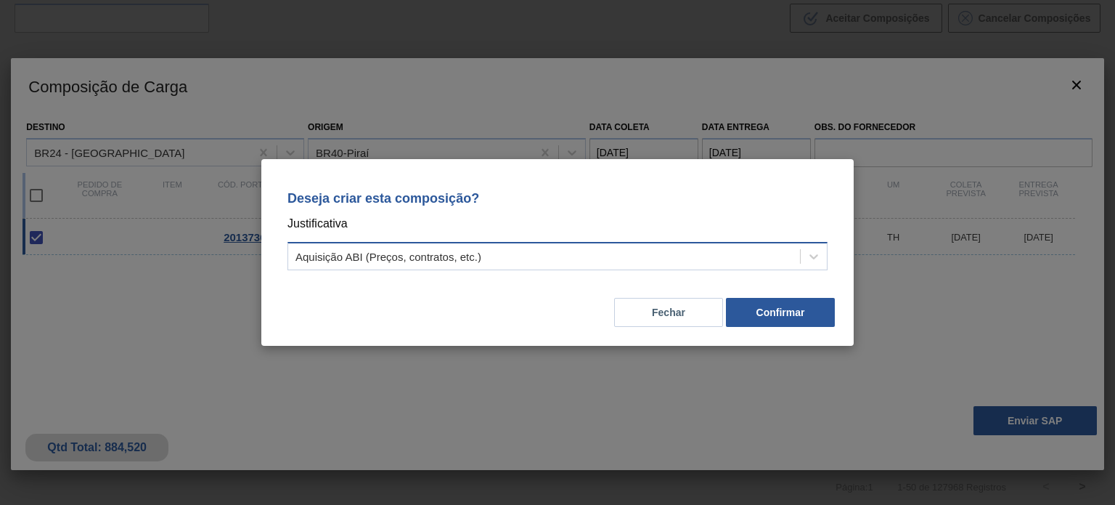
click at [577, 267] on div "Aquisição ABI (Preços, contratos, etc.)" at bounding box center [544, 256] width 512 height 21
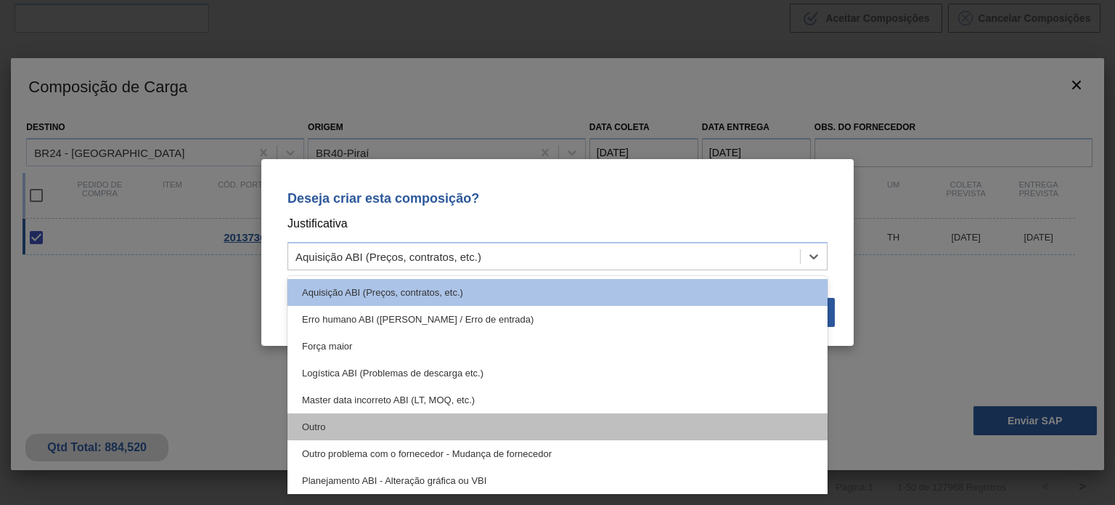
click at [459, 428] on div "Outro" at bounding box center [558, 426] width 540 height 27
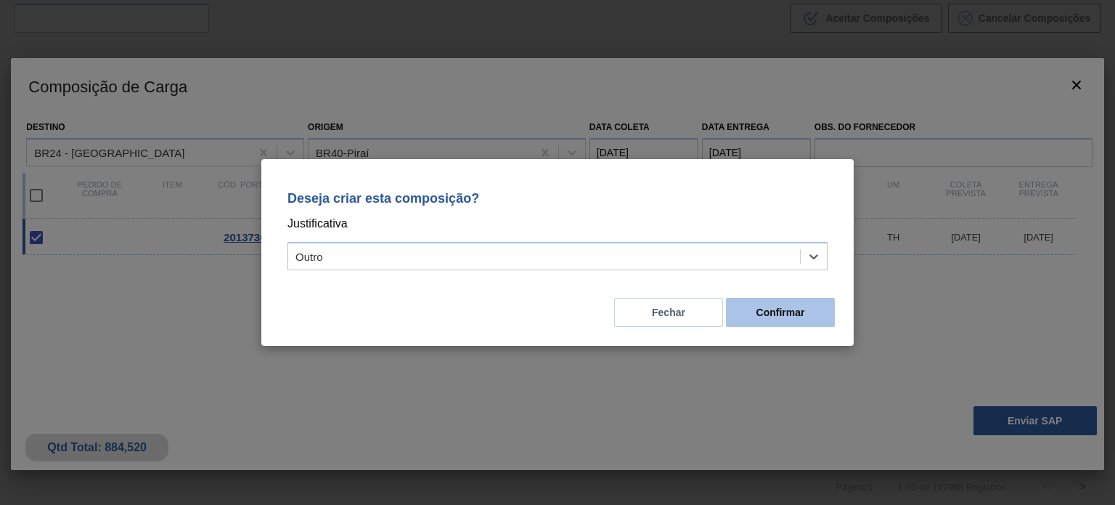
click at [801, 310] on button "Confirmar" at bounding box center [780, 312] width 109 height 29
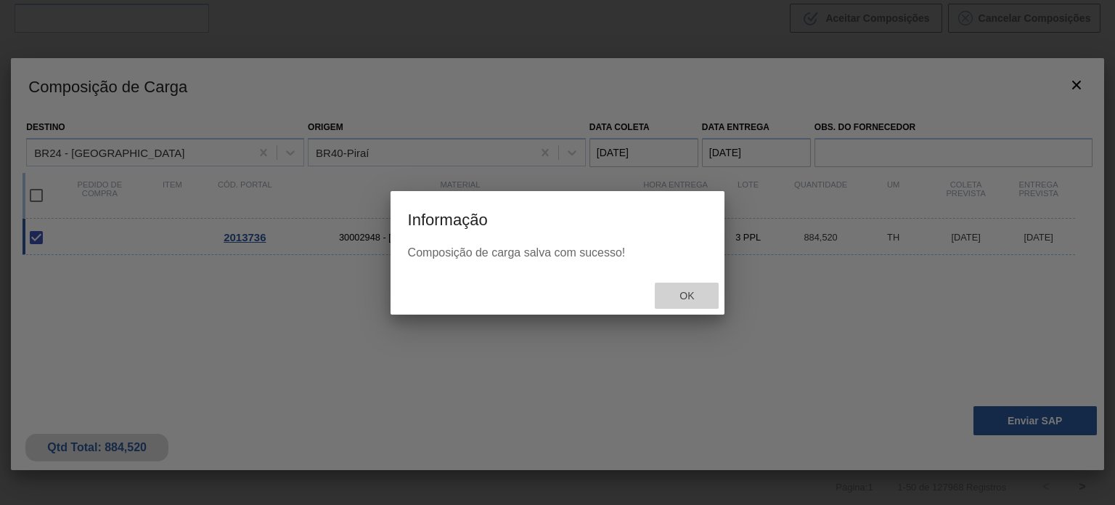
click at [680, 285] on div "Ok" at bounding box center [687, 295] width 64 height 27
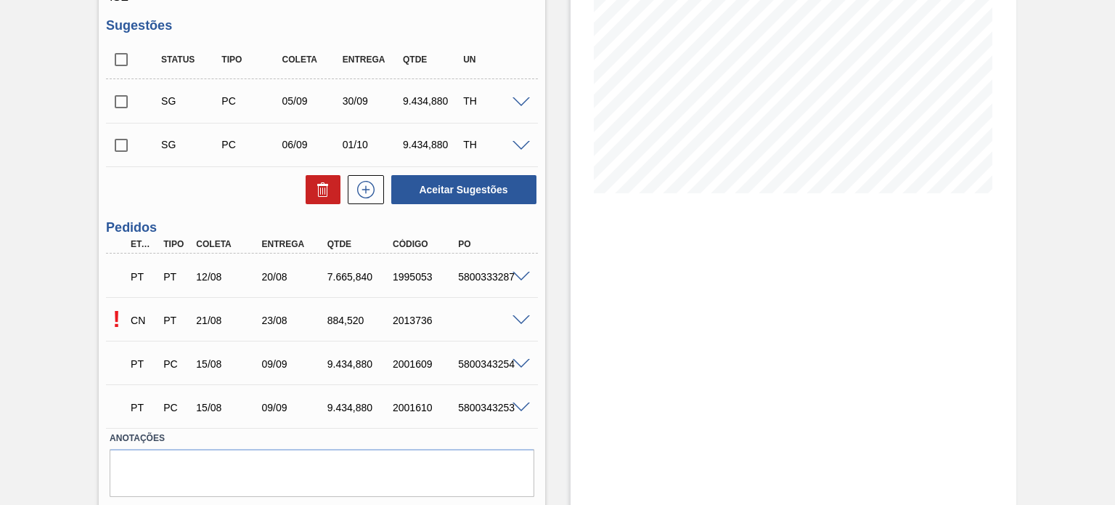
scroll to position [260, 0]
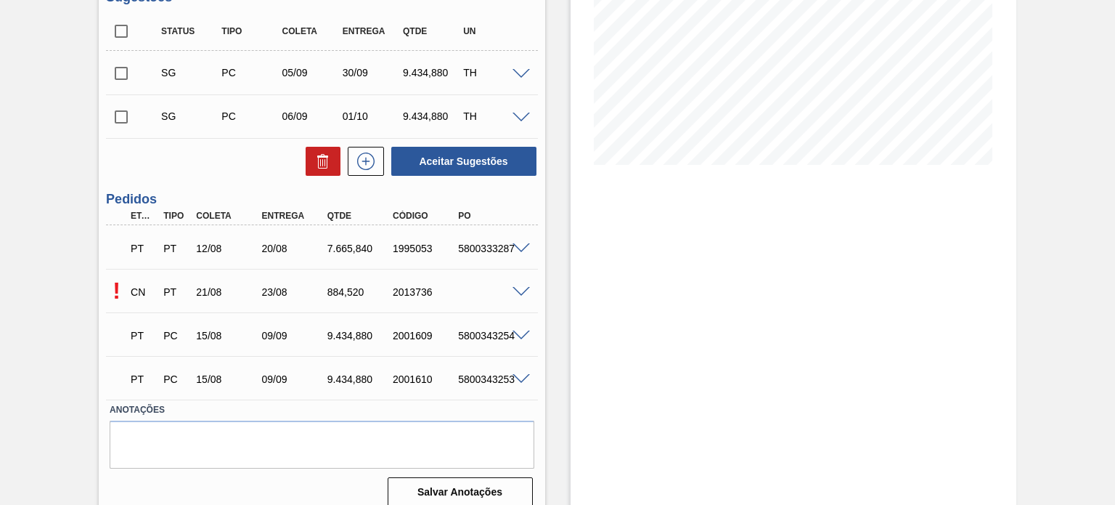
click at [514, 287] on span at bounding box center [521, 292] width 17 height 11
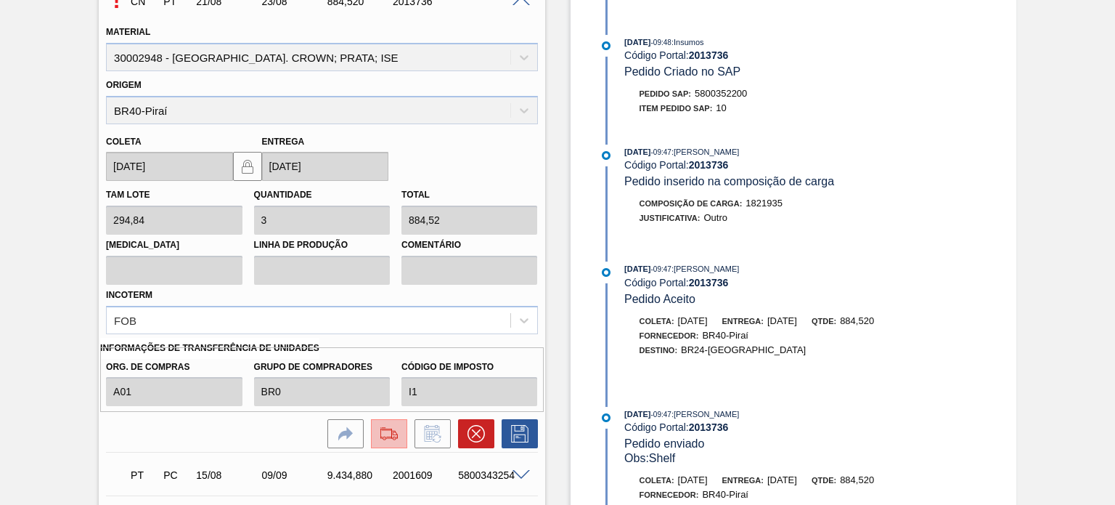
click at [389, 425] on img at bounding box center [389, 433] width 23 height 17
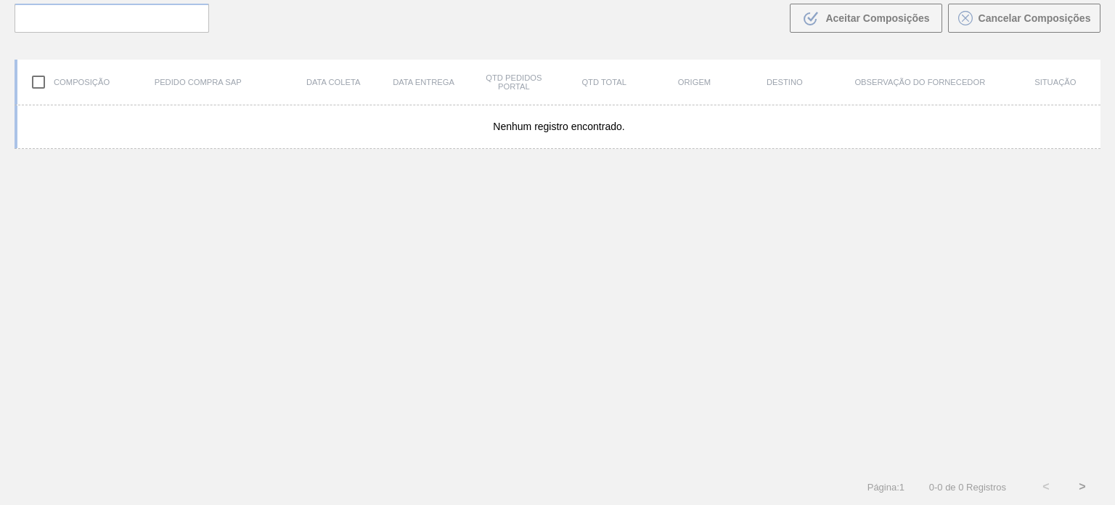
scroll to position [105, 0]
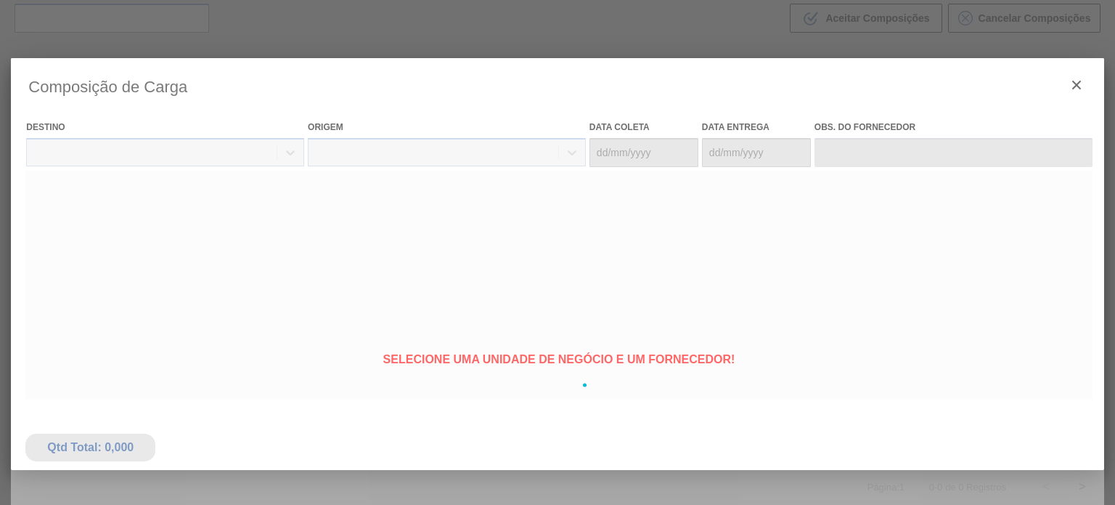
type coleta "[DATE]"
type entrega "[DATE]"
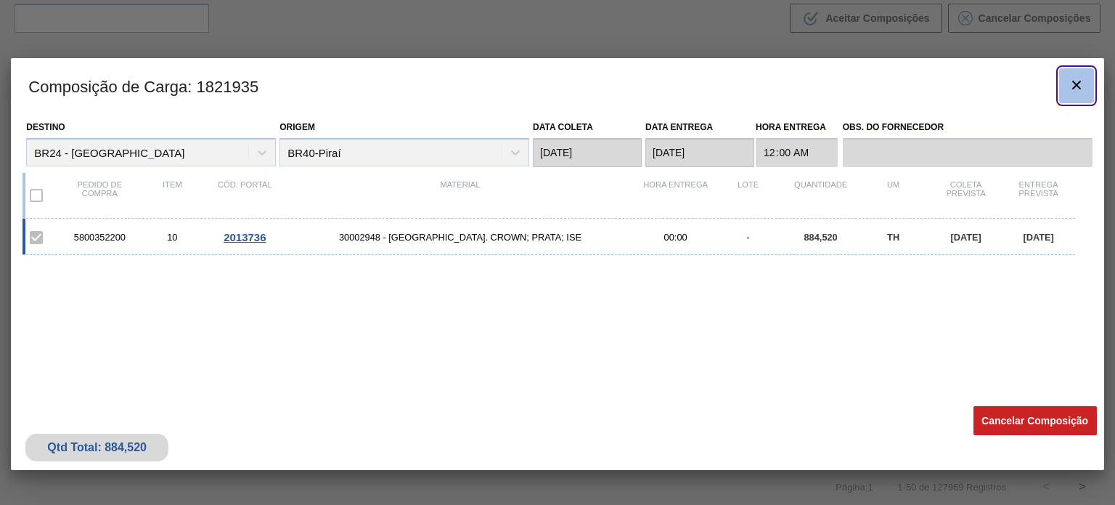
click at [1072, 86] on icon "botão de ícone" at bounding box center [1076, 84] width 17 height 17
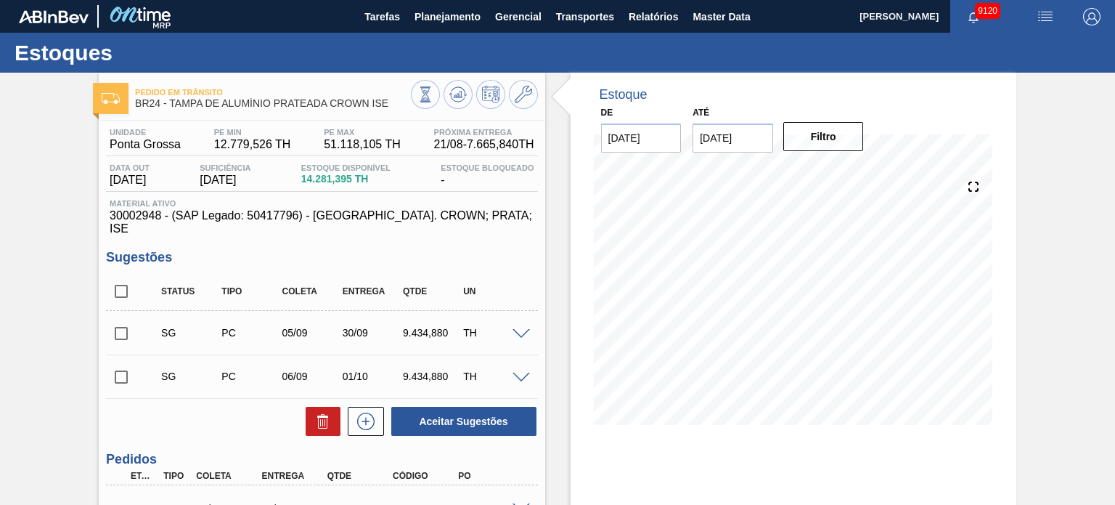
click at [62, 269] on div "Pedido [PERSON_NAME] BR24 - TAMPA DE ALUMÍNIO PRATEADA CROWN ISE Unidade Ponta …" at bounding box center [557, 426] width 1115 height 706
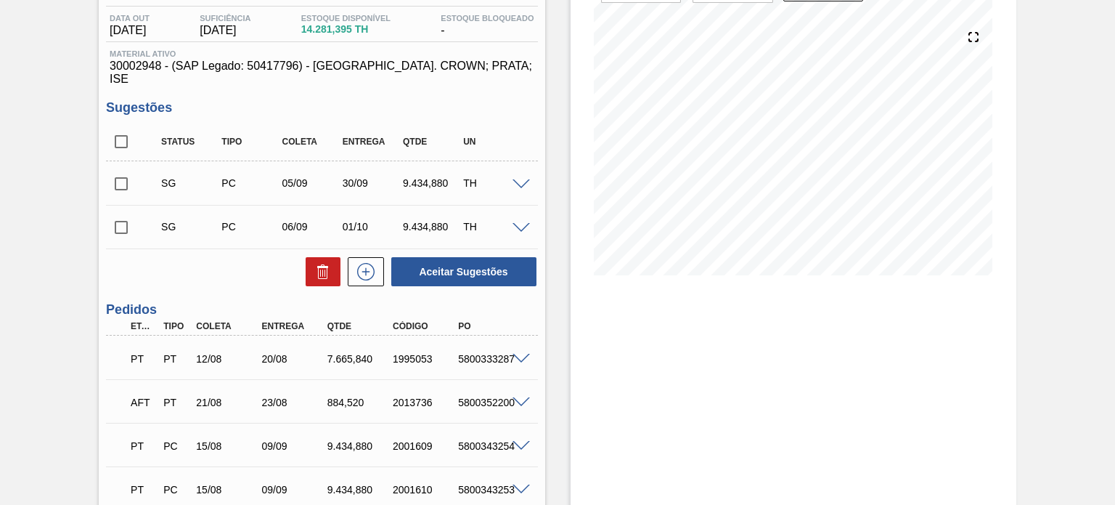
scroll to position [260, 0]
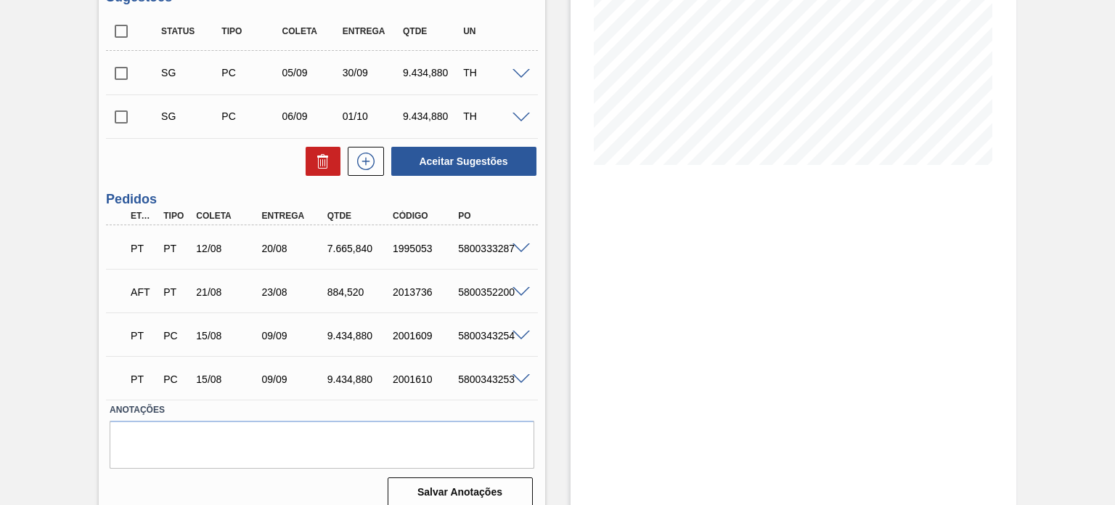
click at [473, 286] on div "5800352200" at bounding box center [491, 292] width 72 height 12
copy div "5800352200"
